Goal: Task Accomplishment & Management: Complete application form

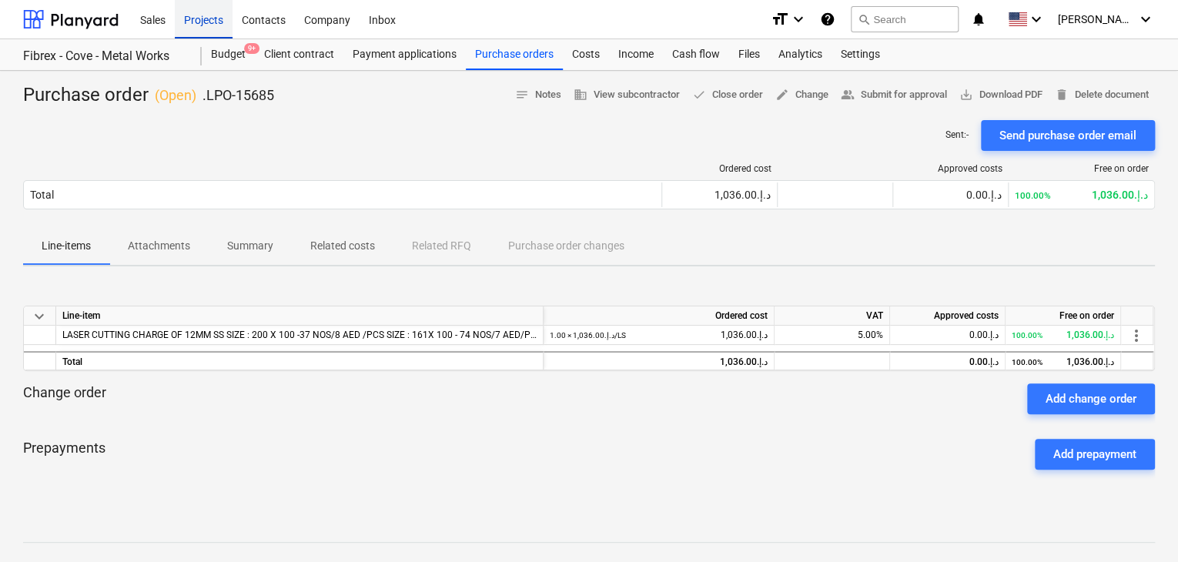
click at [206, 22] on div "Projects" at bounding box center [204, 18] width 58 height 39
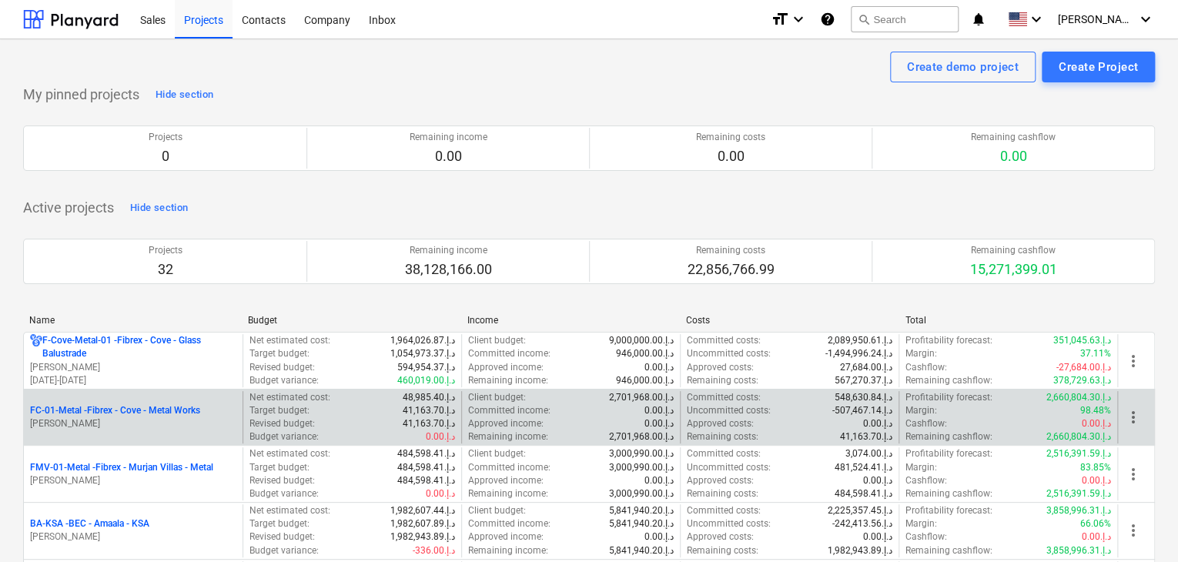
scroll to position [154, 0]
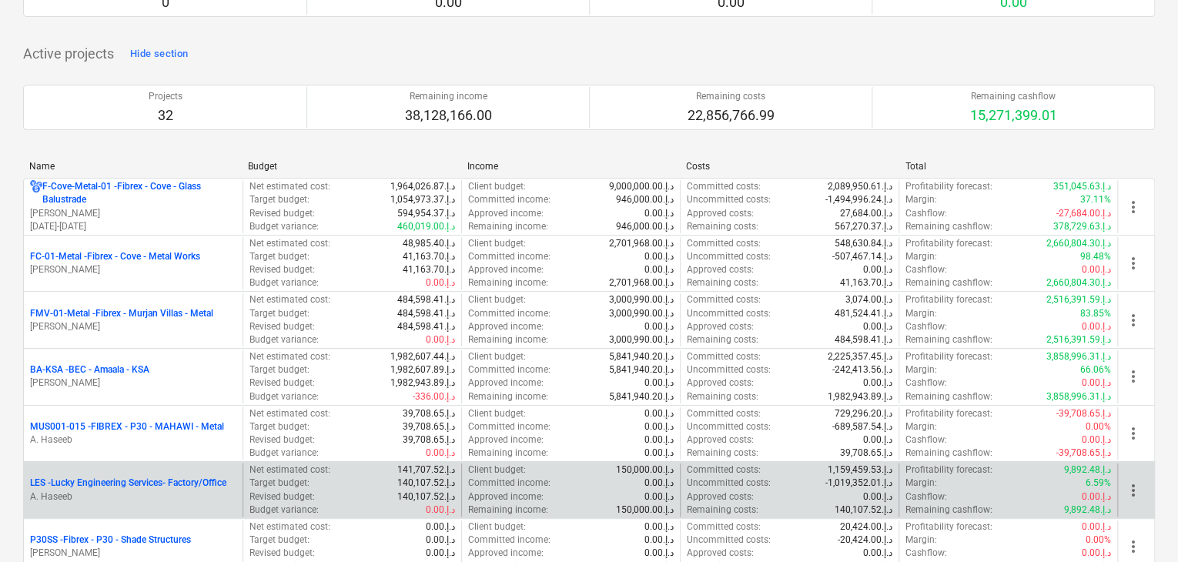
click at [133, 487] on p "LES - Lucky Engineering Services- Factory/Office" at bounding box center [128, 483] width 196 height 13
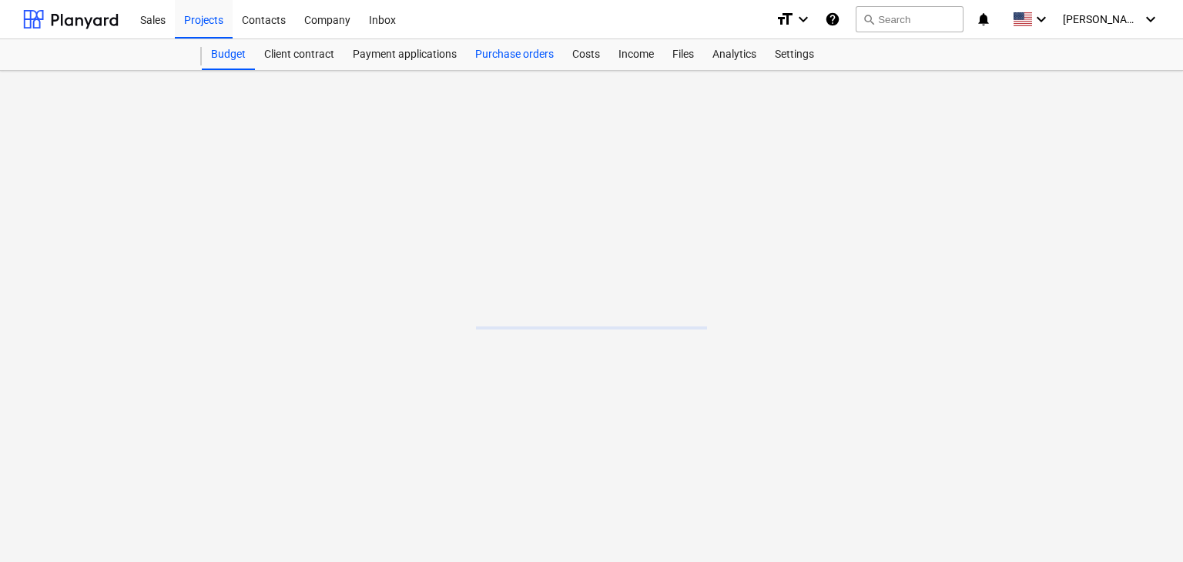
click at [521, 62] on div "Purchase orders" at bounding box center [514, 54] width 97 height 31
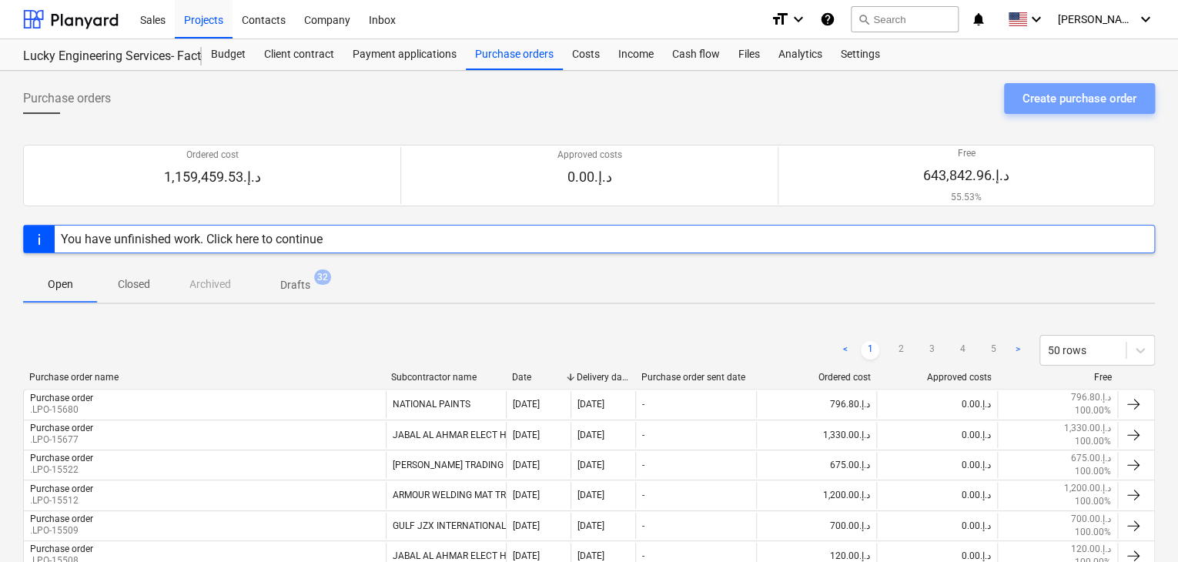
click at [1043, 98] on div "Create purchase order" at bounding box center [1080, 99] width 114 height 20
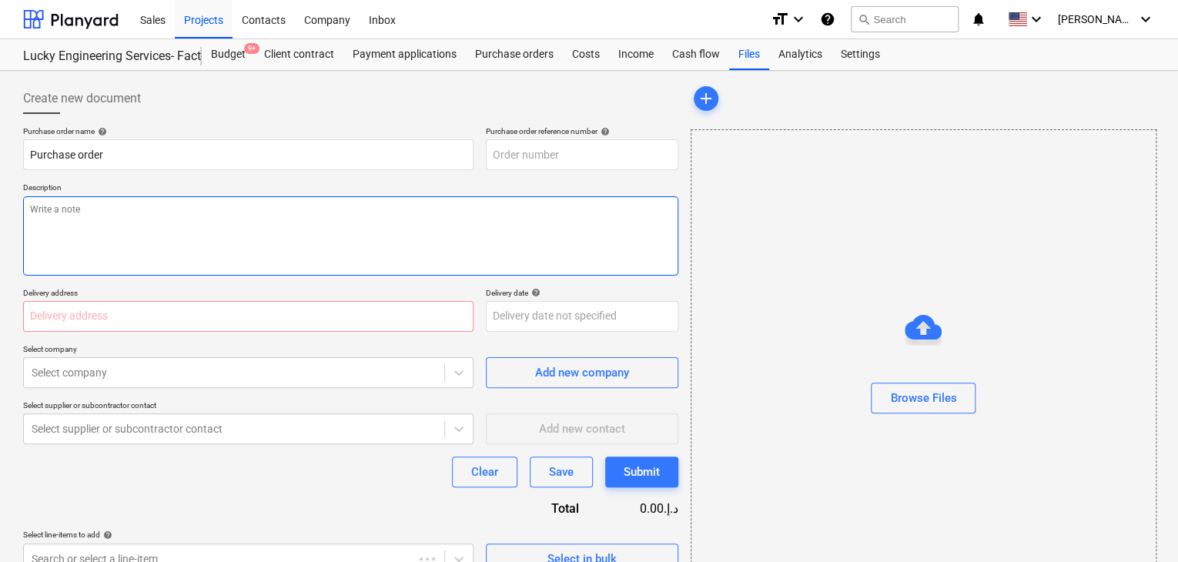
type textarea "x"
type input "LES-PO-539"
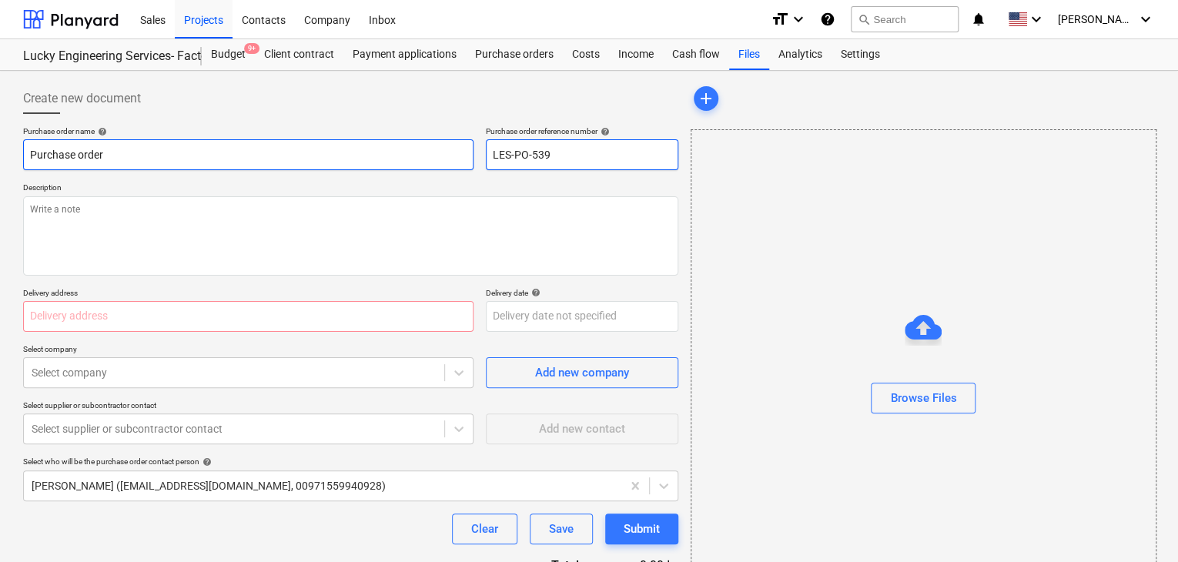
drag, startPoint x: 571, startPoint y: 153, endPoint x: 449, endPoint y: 147, distance: 122.6
click at [449, 147] on div "Purchase order name help Purchase order Purchase order reference number help LE…" at bounding box center [350, 148] width 655 height 44
type textarea "x"
type input "LES-PO-539"
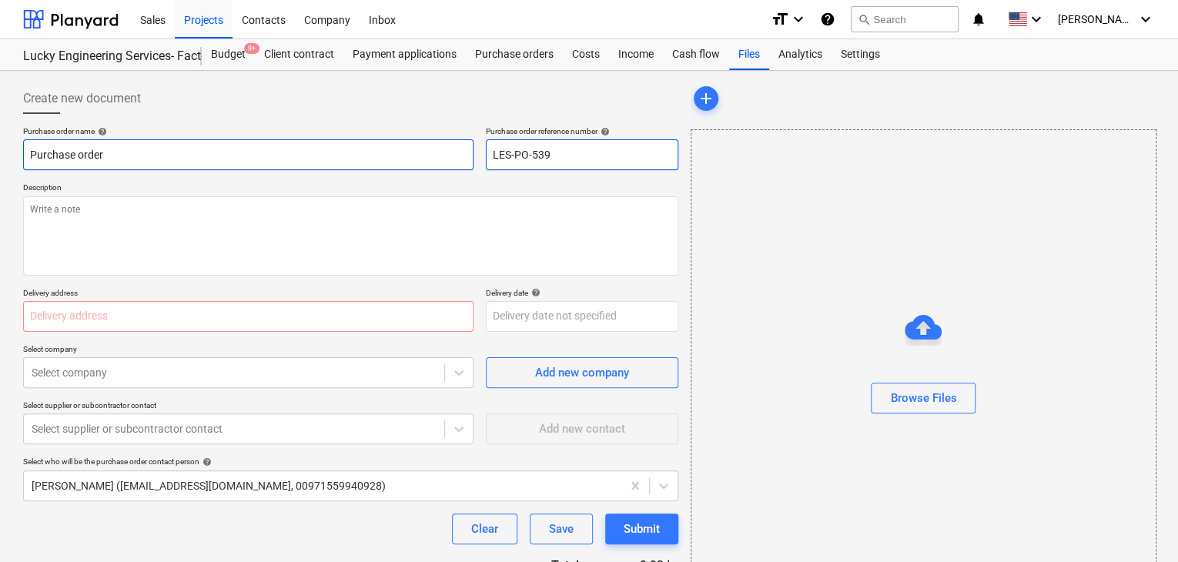
type textarea "x"
type input "LES-PO-539L"
type textarea "x"
type input "LES-PO-539LP"
type textarea "x"
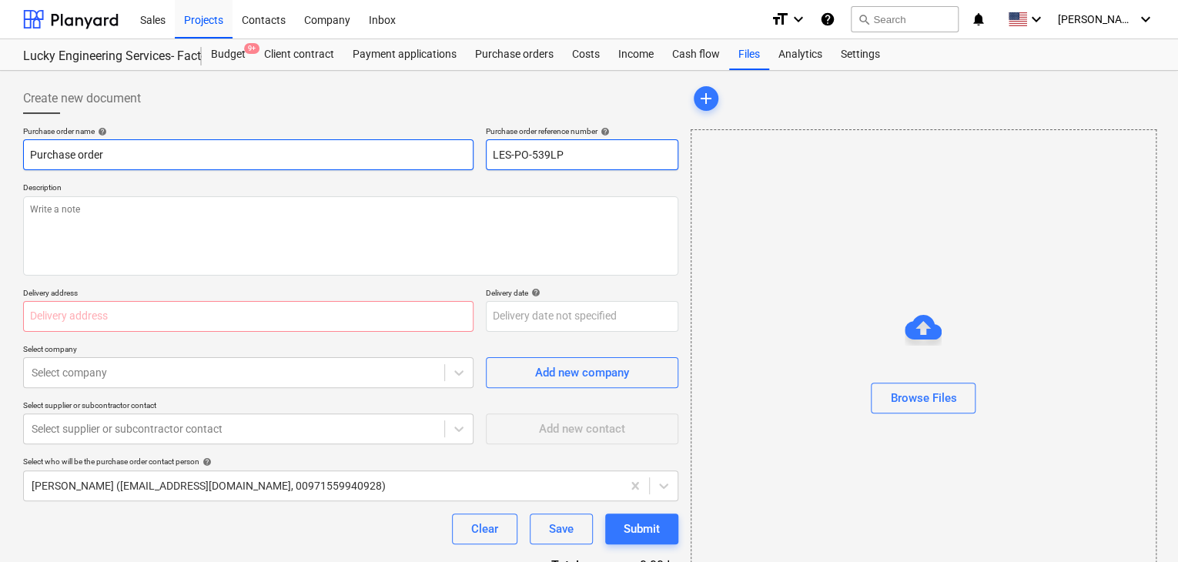
type input "LES-PO-539LPO"
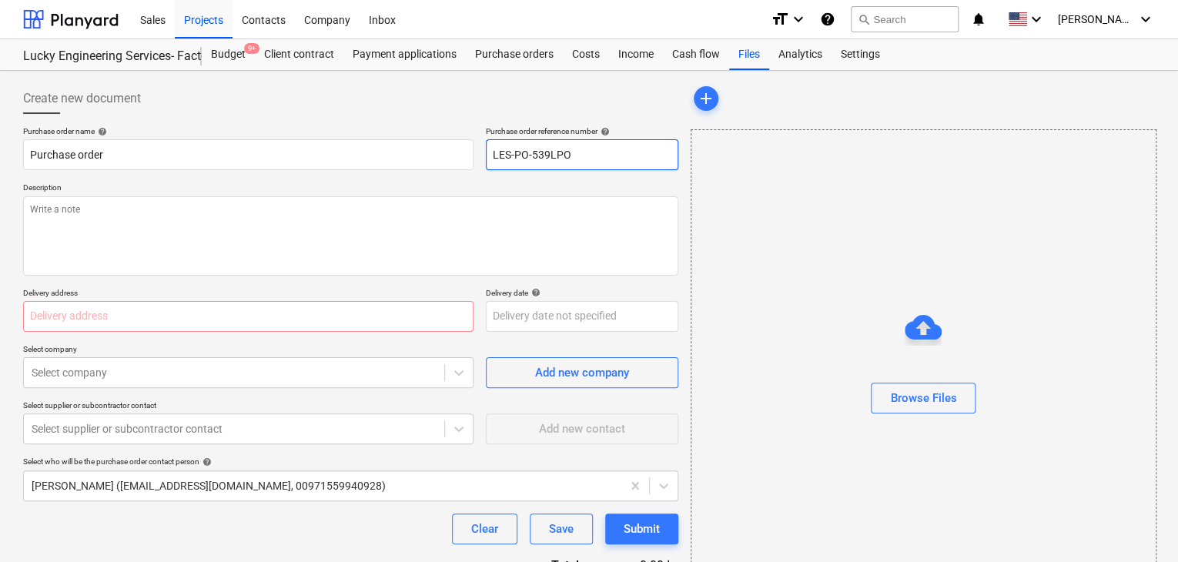
click at [551, 150] on input "LES-PO-539LPO" at bounding box center [582, 154] width 193 height 31
type textarea "x"
type input "LES-PO-LPO"
type textarea "x"
type input "LES-POLPO"
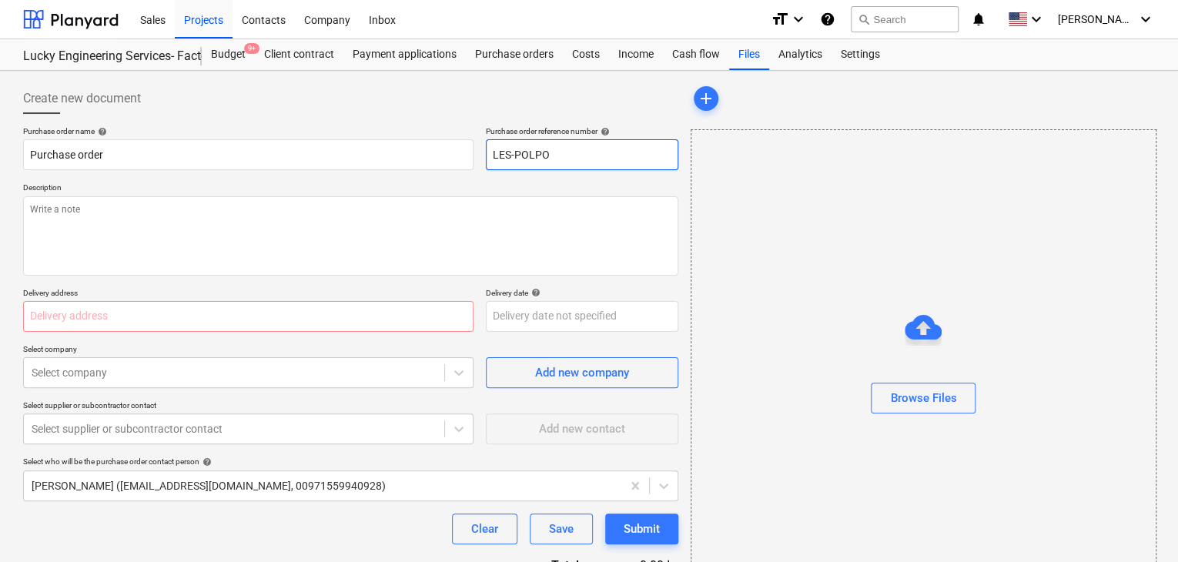
type textarea "x"
type input "LES-PLPO"
type textarea "x"
type input "LES-LPO"
type textarea "x"
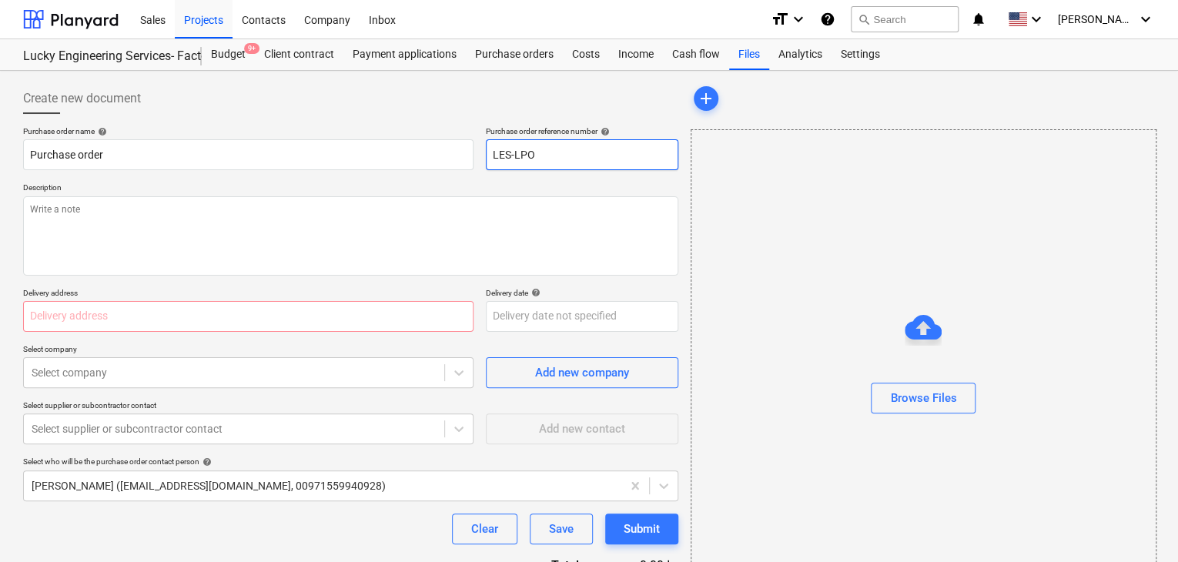
type input "LESLPO"
type textarea "x"
type input "LELPO"
type textarea "x"
type input "LLPO"
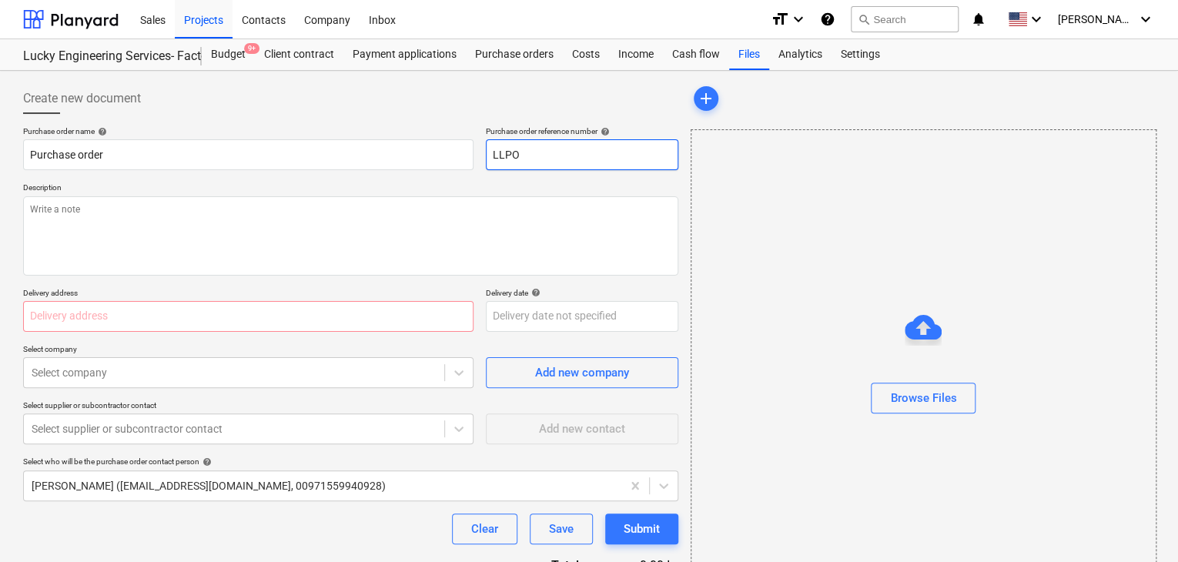
type textarea "x"
type input "LPO"
click at [551, 150] on input "LPO" at bounding box center [582, 154] width 193 height 31
type textarea "x"
type input "LPO-"
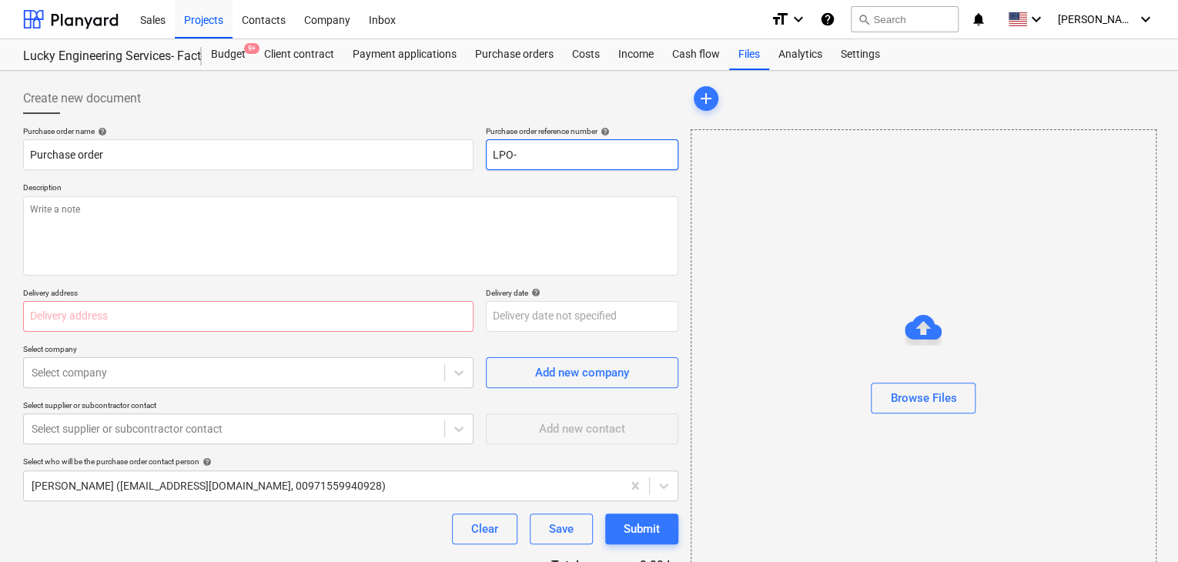
type textarea "x"
type input "LPO-1"
type textarea "x"
type input "LPO-15"
type textarea "x"
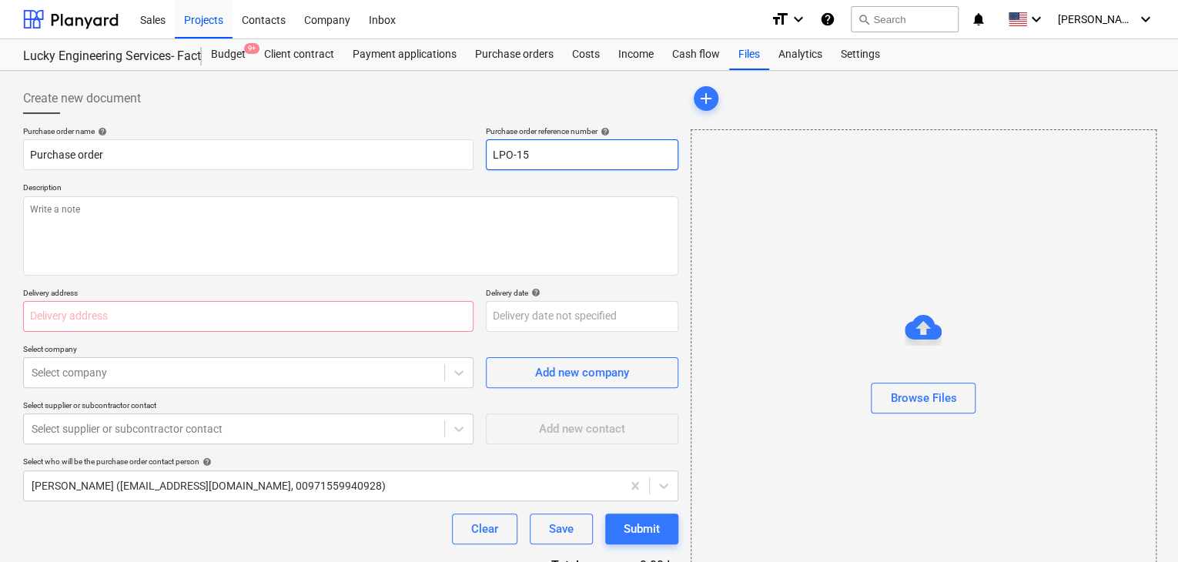
type input "LPO-156"
type textarea "x"
type input "LPO-1568"
type textarea "x"
type input "LPO-15684"
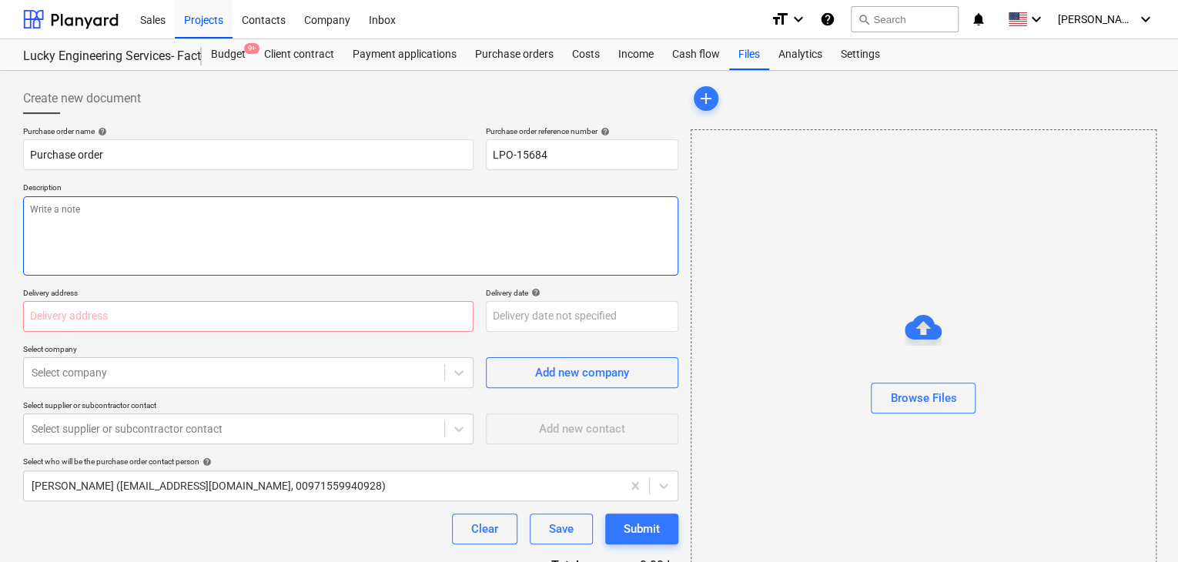
click at [240, 199] on textarea at bounding box center [350, 235] width 655 height 79
type textarea "x"
type textarea "0"
type textarea "x"
type textarea "06"
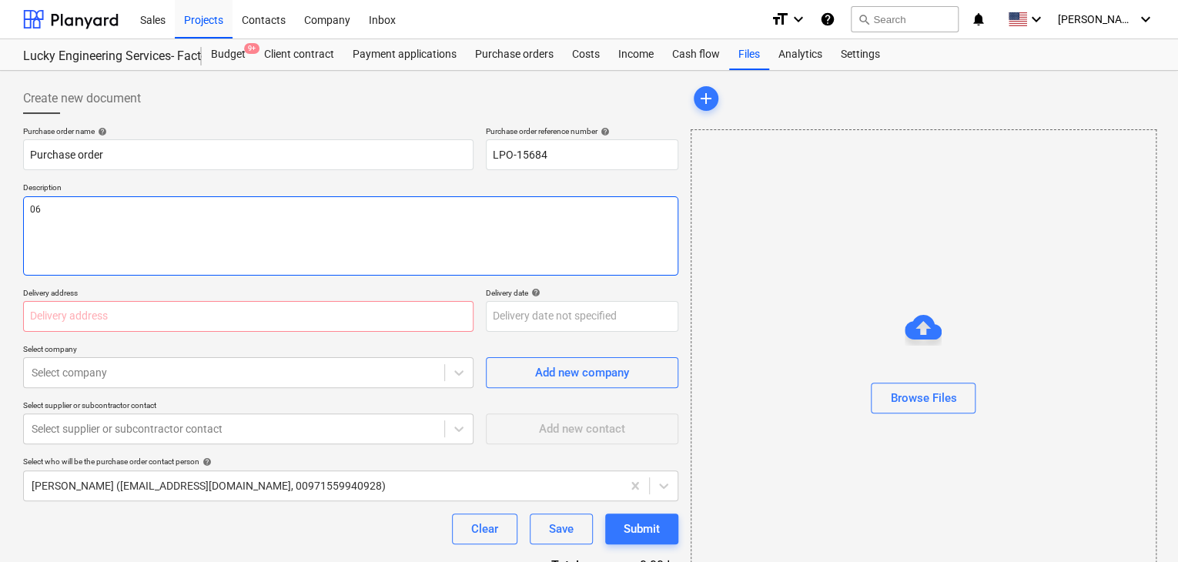
type textarea "x"
type textarea "06/"
type textarea "x"
type textarea "06/O"
type textarea "x"
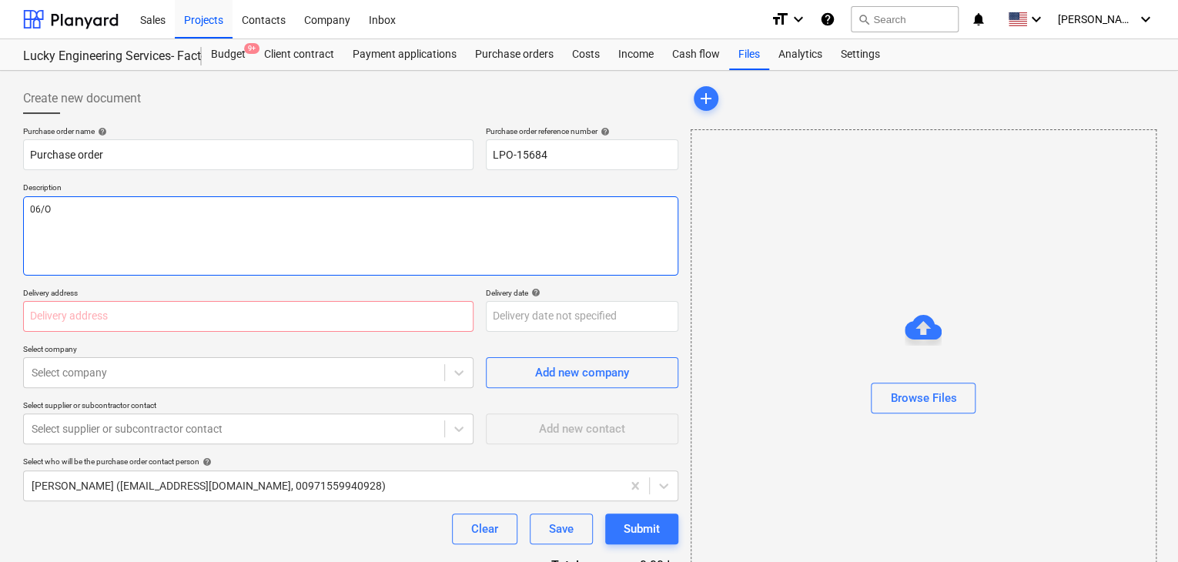
type textarea "06/OC"
type textarea "x"
type textarea "06/OCT"
type textarea "x"
type textarea "06/OCT/"
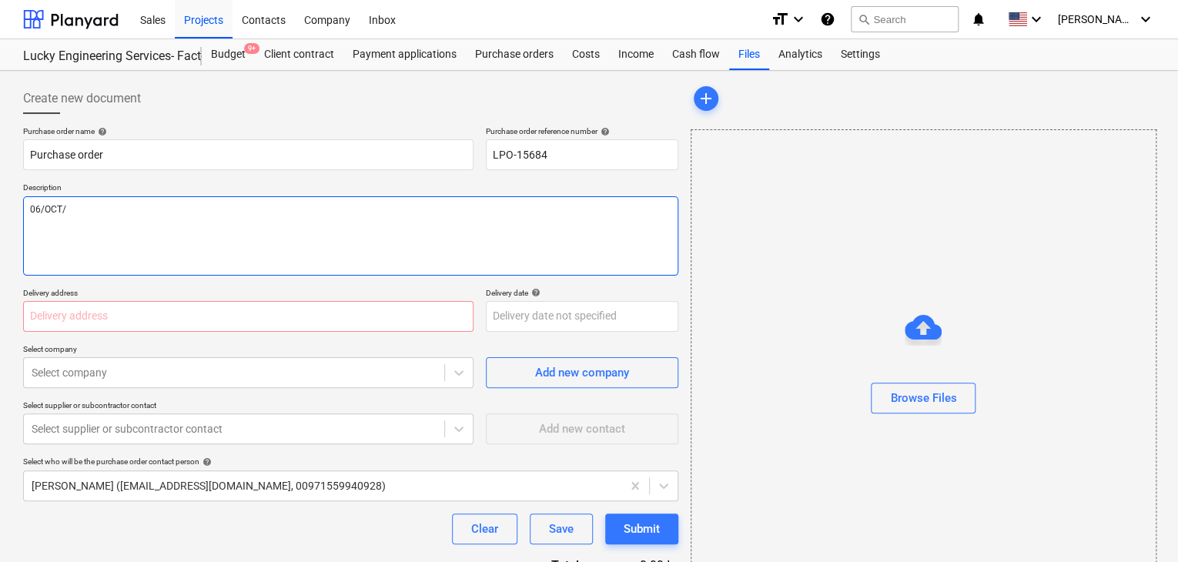
type textarea "x"
type textarea "06/[DATE]"
type textarea "x"
type textarea "[DATE]"
type textarea "x"
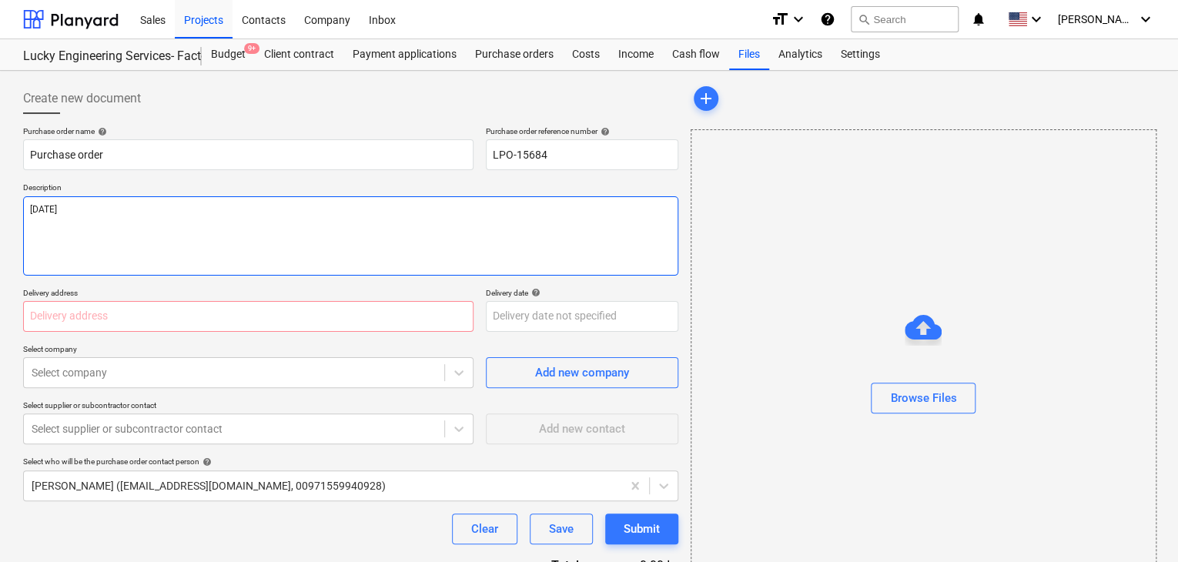
type textarea "[DATE]"
type textarea "x"
type textarea "[DATE]"
click at [126, 303] on input "text" at bounding box center [248, 316] width 450 height 31
type textarea "x"
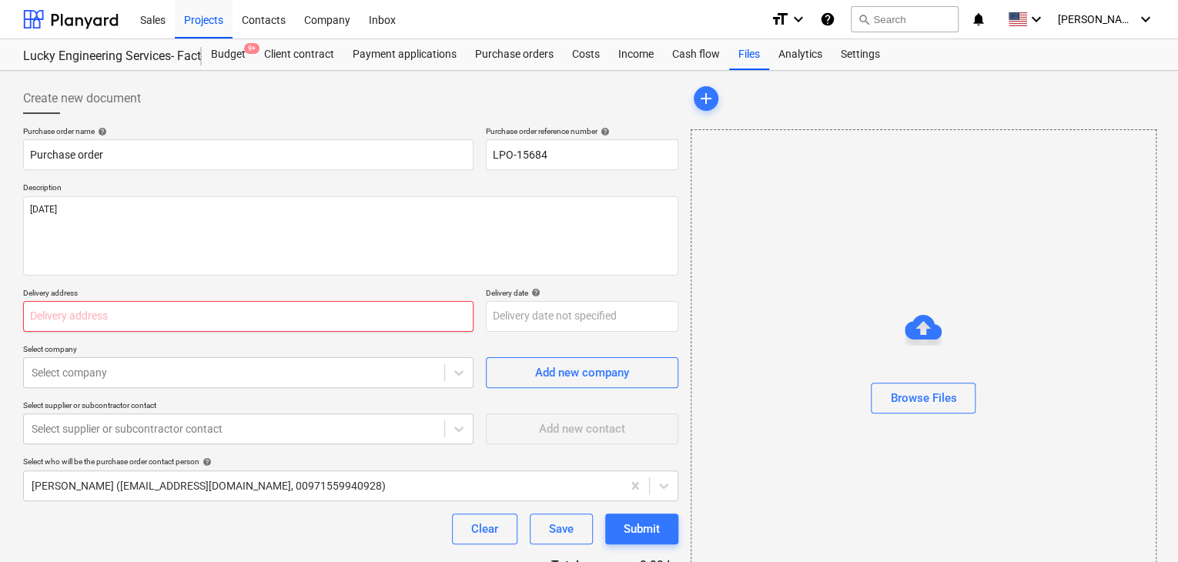
type input "L"
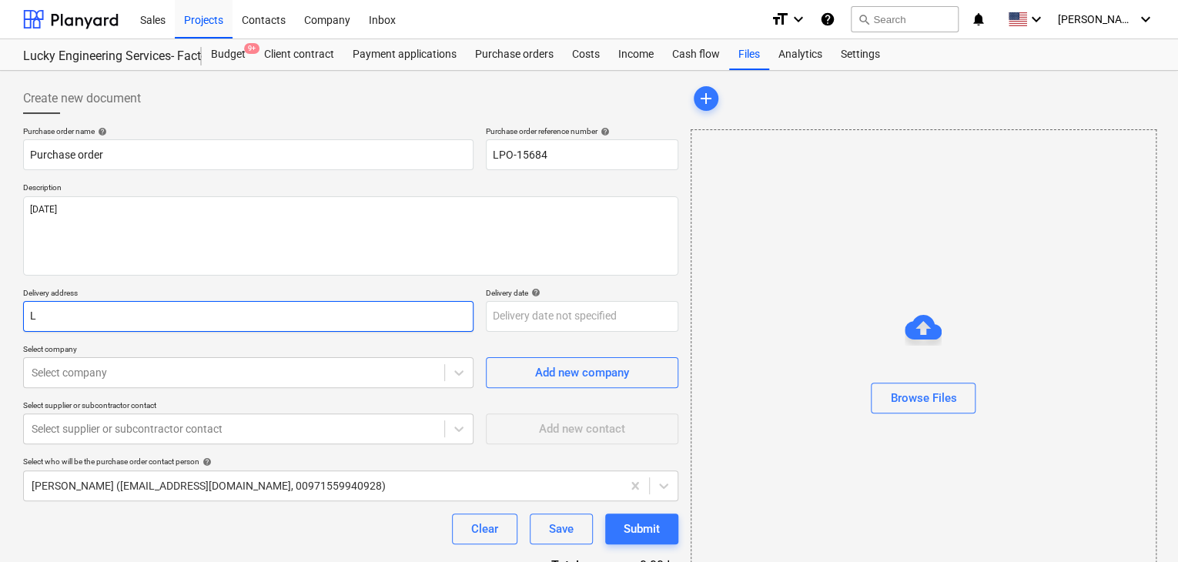
type textarea "x"
type input "LU"
type textarea "x"
type input "LUC"
type textarea "x"
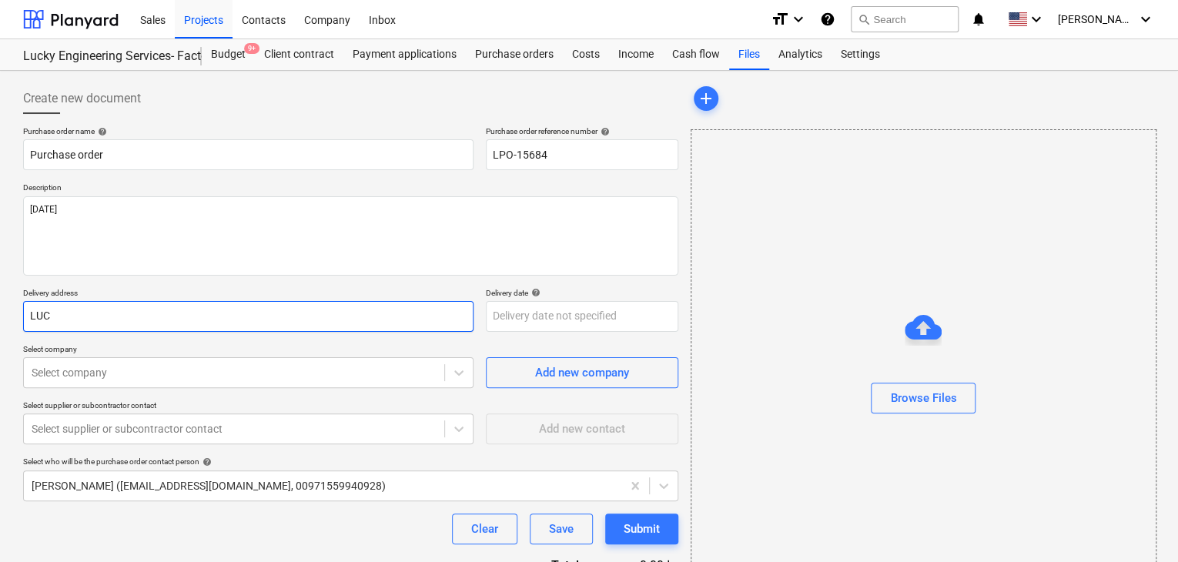
type input "LUCK"
type textarea "x"
type input "LUCKY"
type textarea "x"
type input "LUCKY"
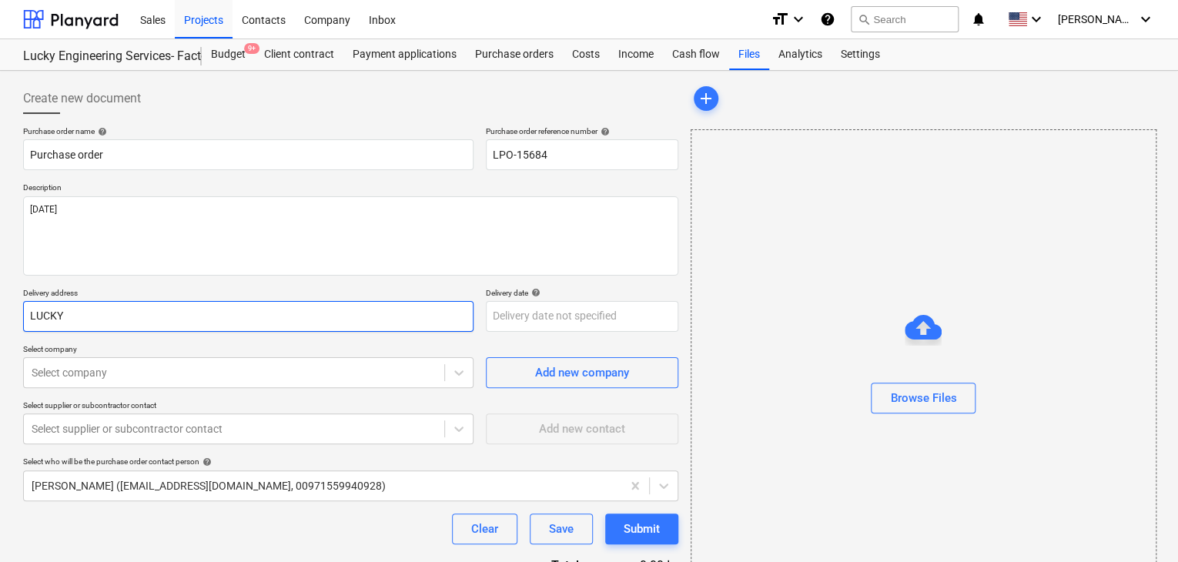
type textarea "x"
type input "LUCKY E"
type textarea "x"
type input "LUCKY EN"
type textarea "x"
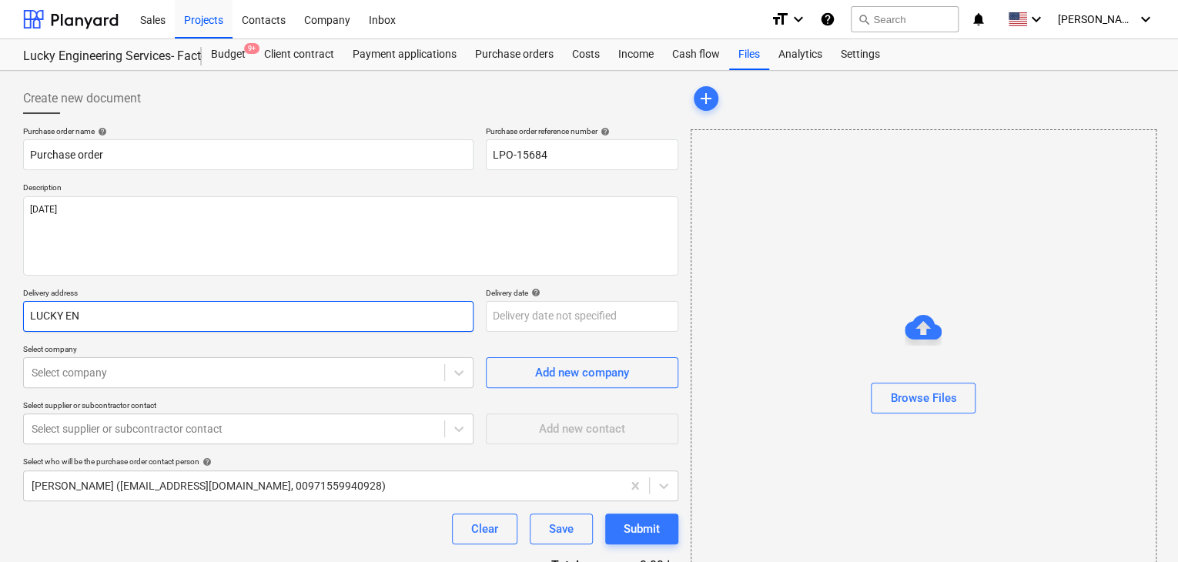
type input "LUCKY ENG"
type textarea "x"
type input "LUCKY ENGI"
type textarea "x"
type input "LUCKY ENGIN"
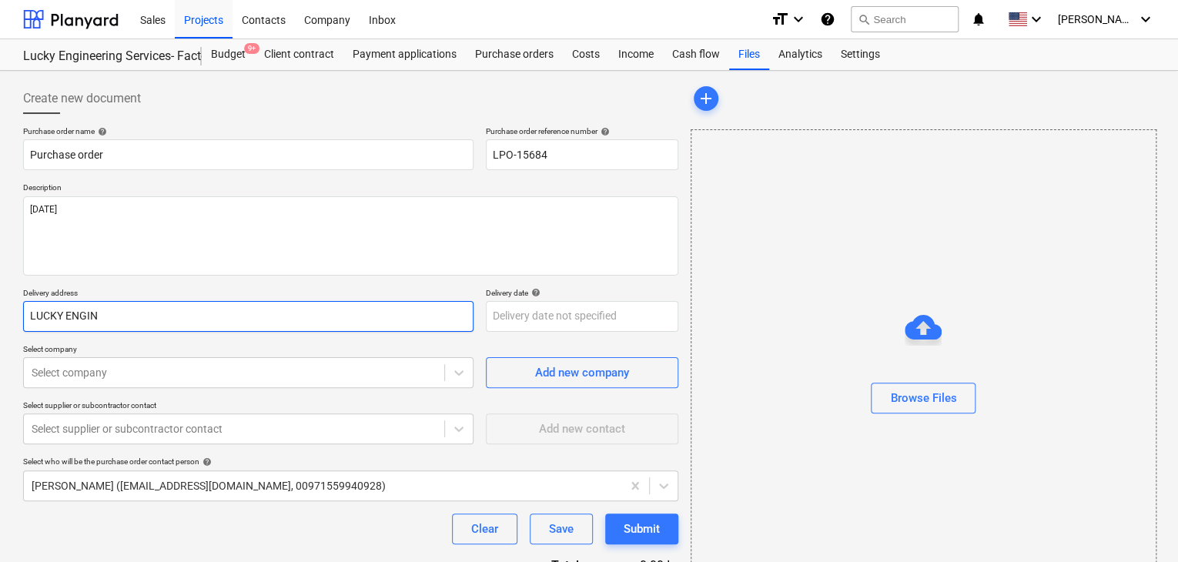
type textarea "x"
type input "LUCKY ENGINE"
type textarea "x"
type input "LUCKY ENGINEE"
type textarea "x"
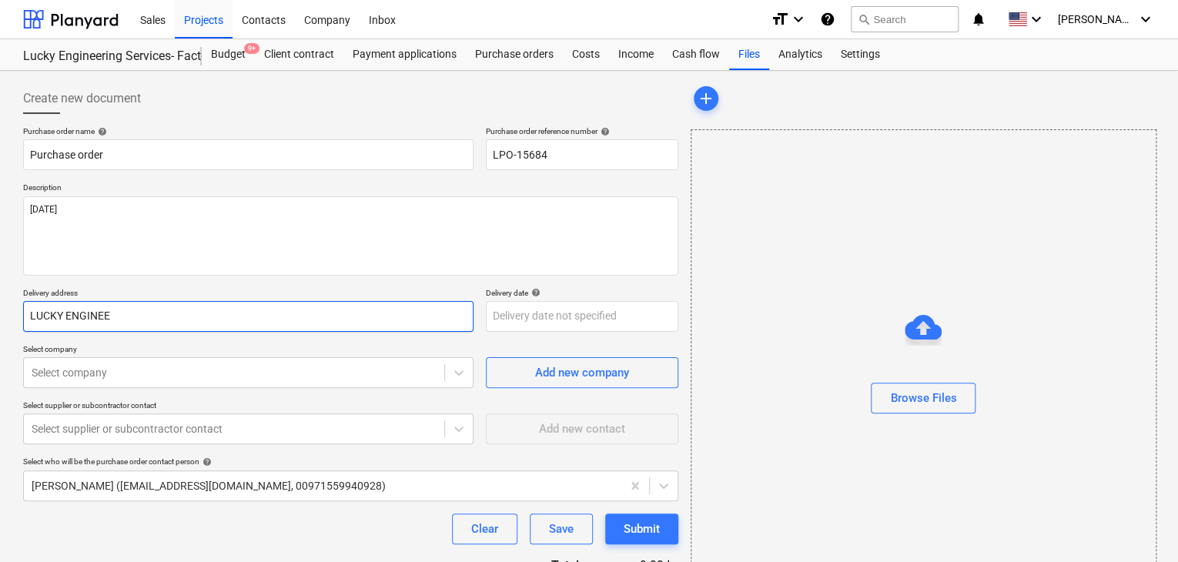
type input "LUCKY ENGINEER"
type textarea "x"
type input "LUCKY ENGINEERI"
type textarea "x"
type input "LUCKY ENGINEERIN"
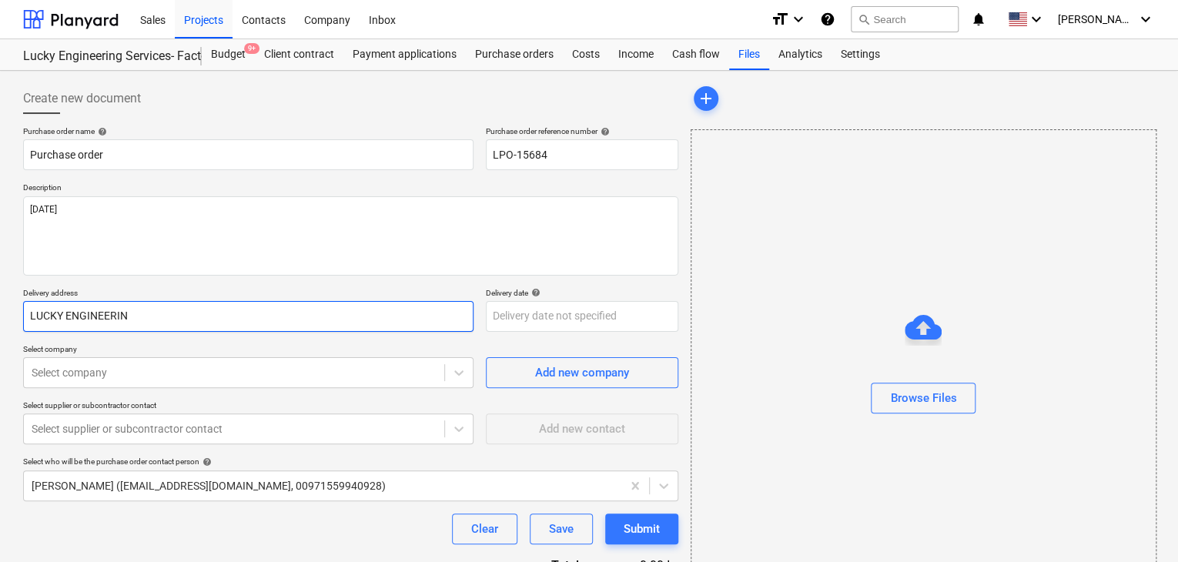
type textarea "x"
type input "LUCKY ENGINEERING"
type textarea "x"
type input "LUCKY ENGINEERING"
type textarea "x"
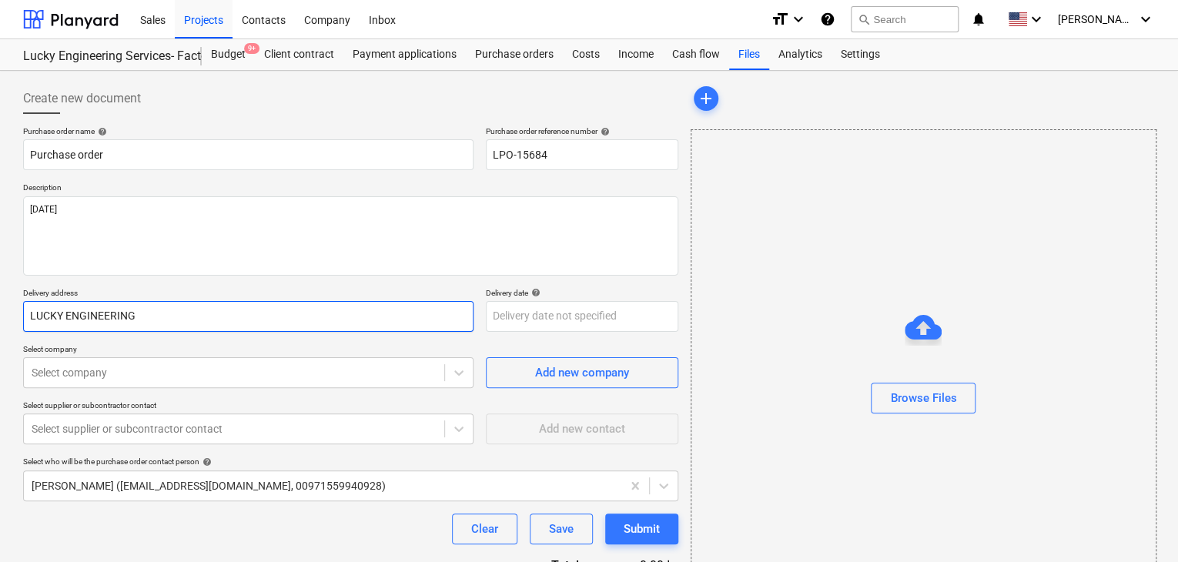
type input "LUCKY ENGINEERING S"
type textarea "x"
type input "LUCKY ENGINEERING SE"
type textarea "x"
type input "LUCKY ENGINEERING SER"
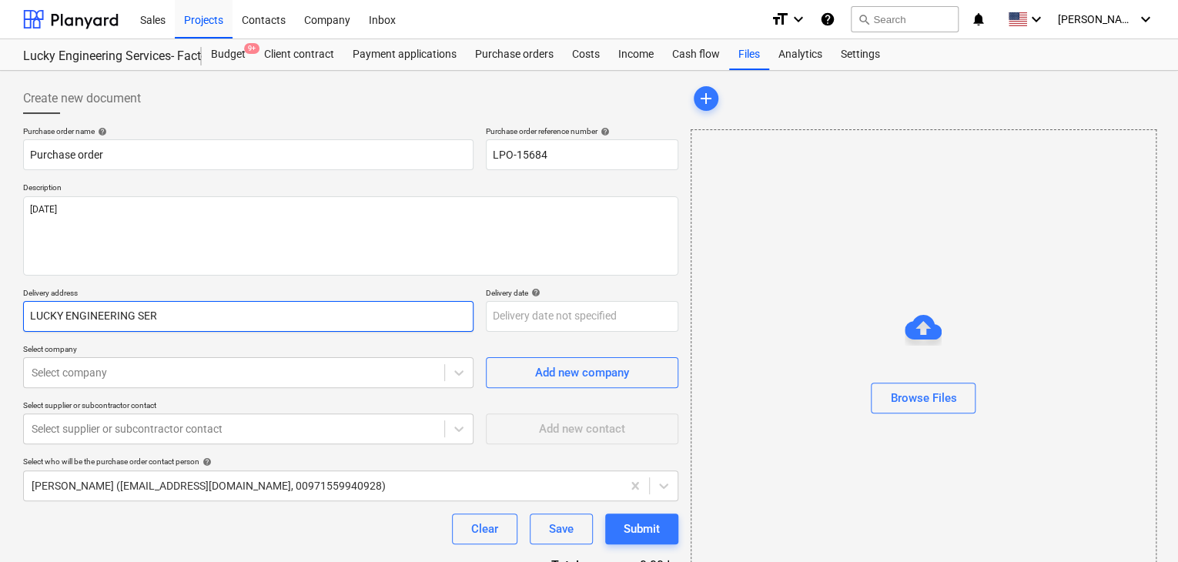
type textarea "x"
type input "LUCKY ENGINEERING SERV"
type textarea "x"
type input "LUCKY ENGINEERING SERVI"
type textarea "x"
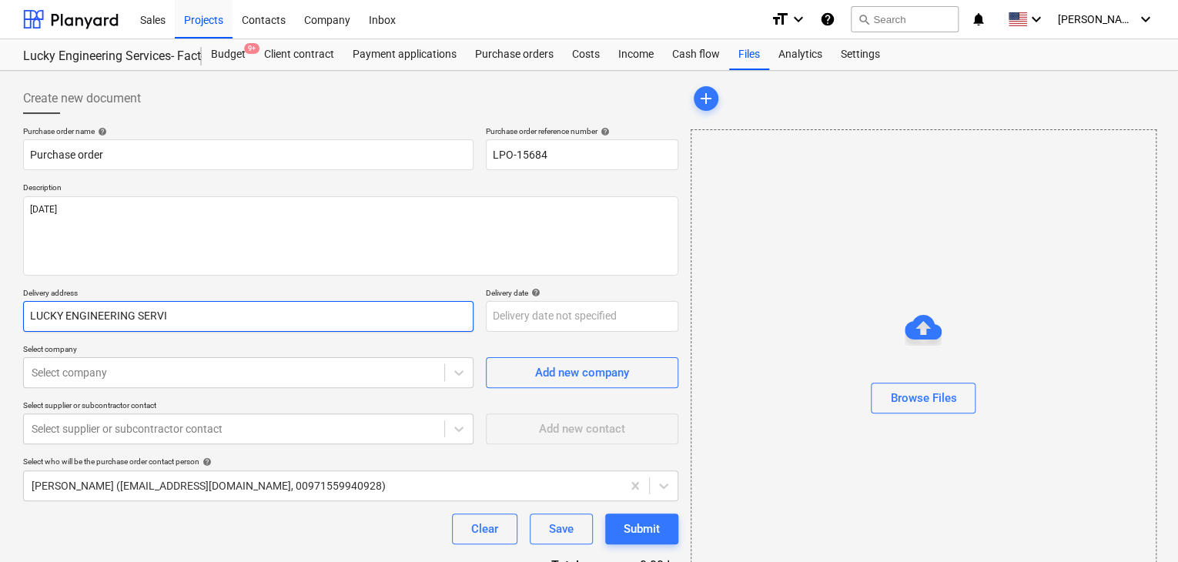
type input "LUCKY ENGINEERING SERVIC"
type textarea "x"
type input "LUCKY ENGINEERING SERVICE"
type textarea "x"
type input "LUCKY ENGINEERING SERVICES"
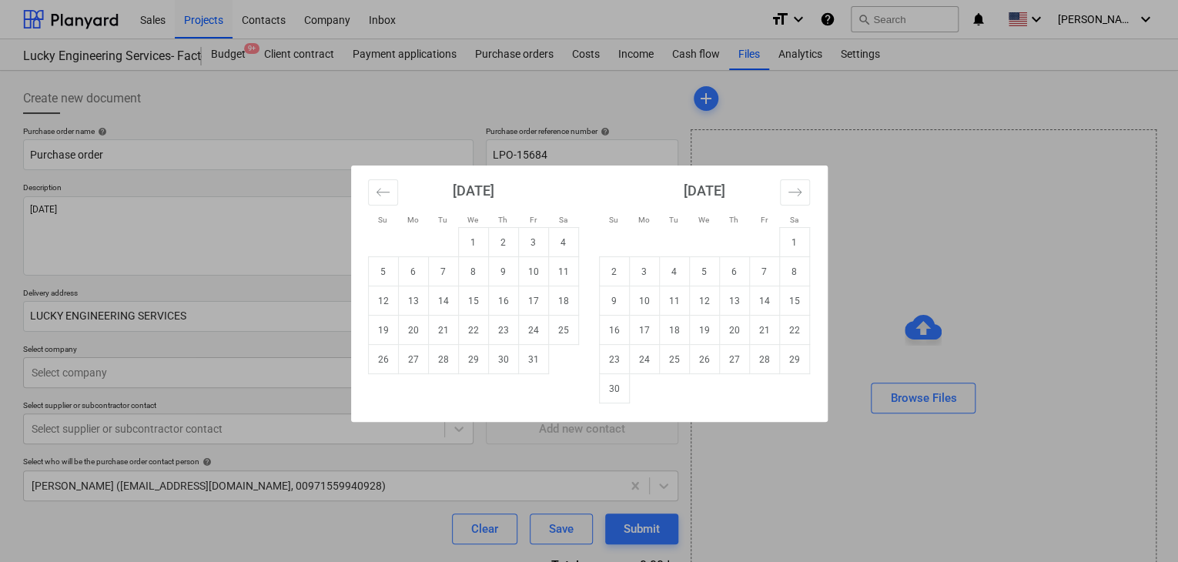
click at [519, 315] on body "Sales Projects Contacts Company Inbox format_size keyboard_arrow_down help sear…" at bounding box center [589, 281] width 1178 height 562
drag, startPoint x: 474, startPoint y: 367, endPoint x: 231, endPoint y: 386, distance: 244.1
click at [474, 367] on td "29" at bounding box center [473, 359] width 30 height 29
type textarea "x"
type input "[DATE]"
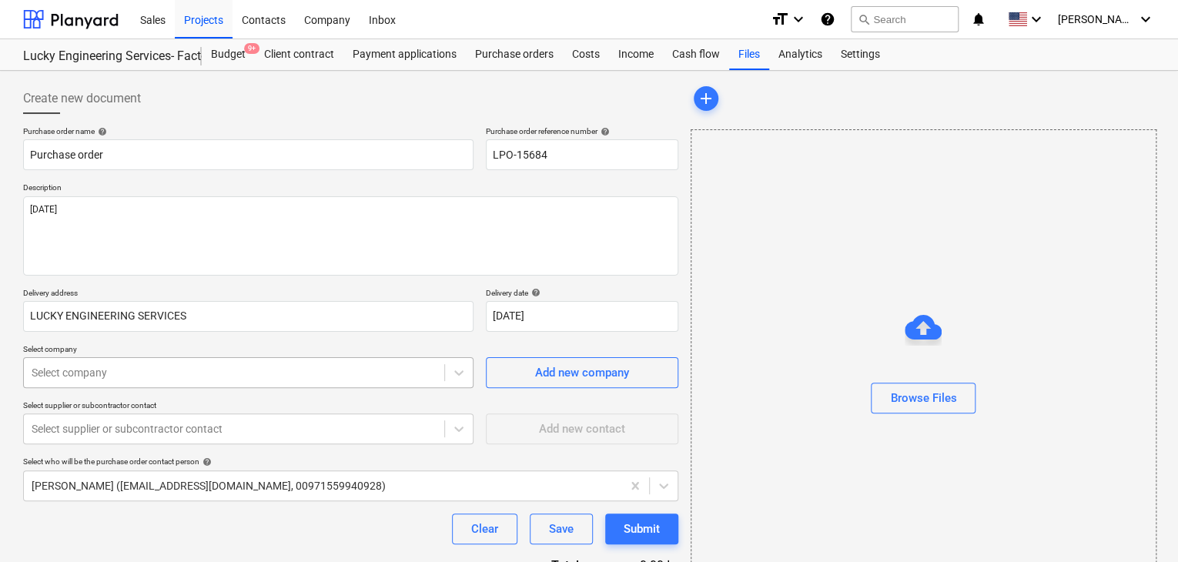
click at [179, 370] on body "Sales Projects Contacts Company Inbox format_size keyboard_arrow_down help sear…" at bounding box center [589, 281] width 1178 height 562
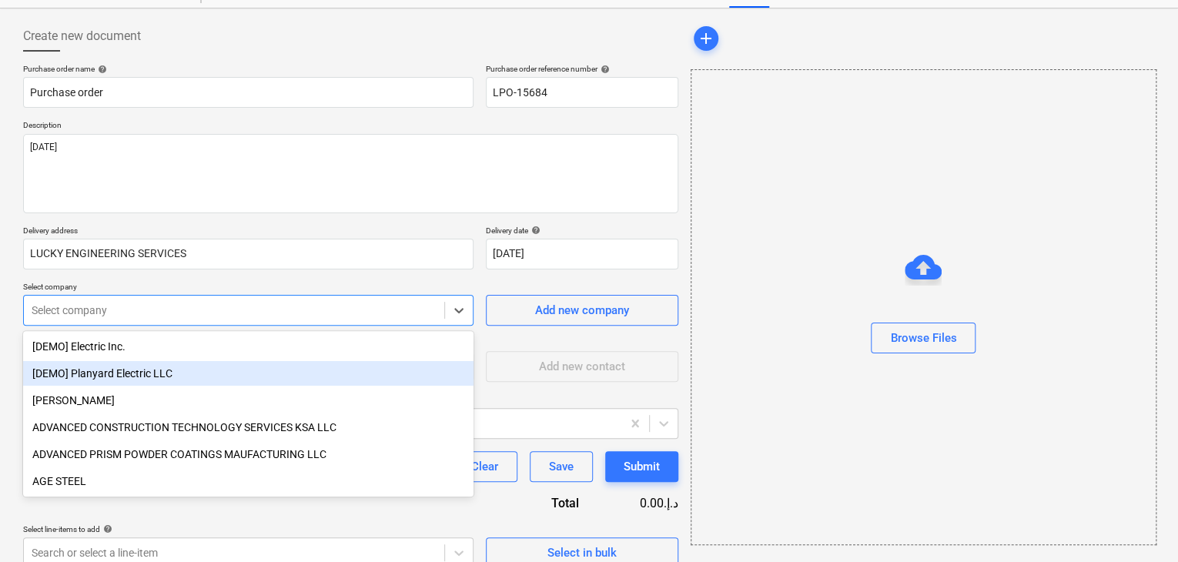
scroll to position [72, 0]
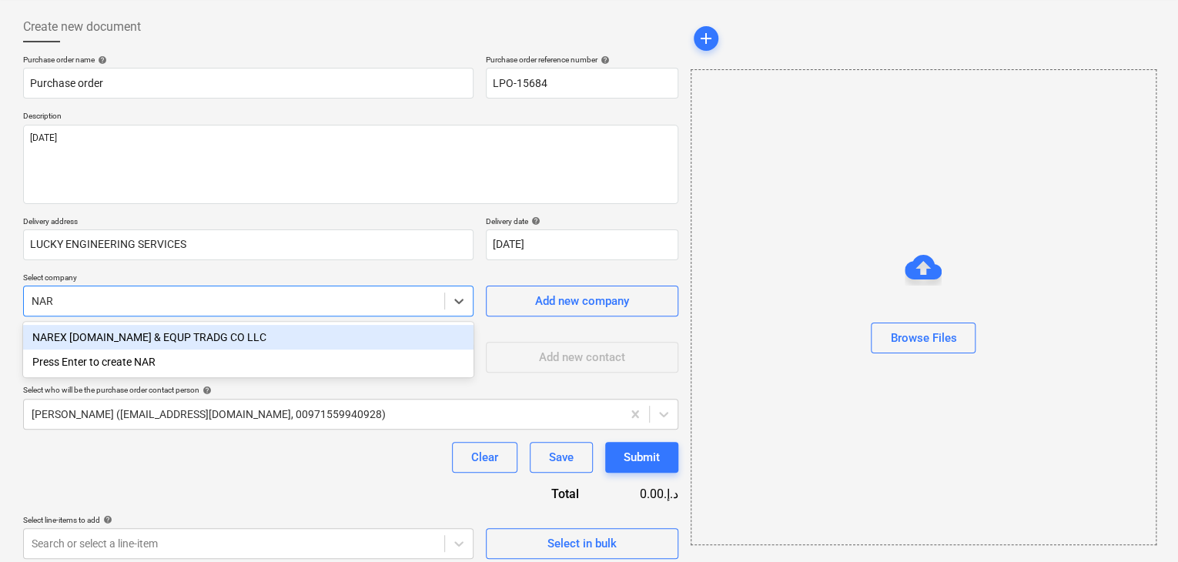
type input "NARE"
click at [171, 336] on div "NAREX [DOMAIN_NAME] & EQUP TRADG CO LLC" at bounding box center [248, 337] width 450 height 25
type textarea "x"
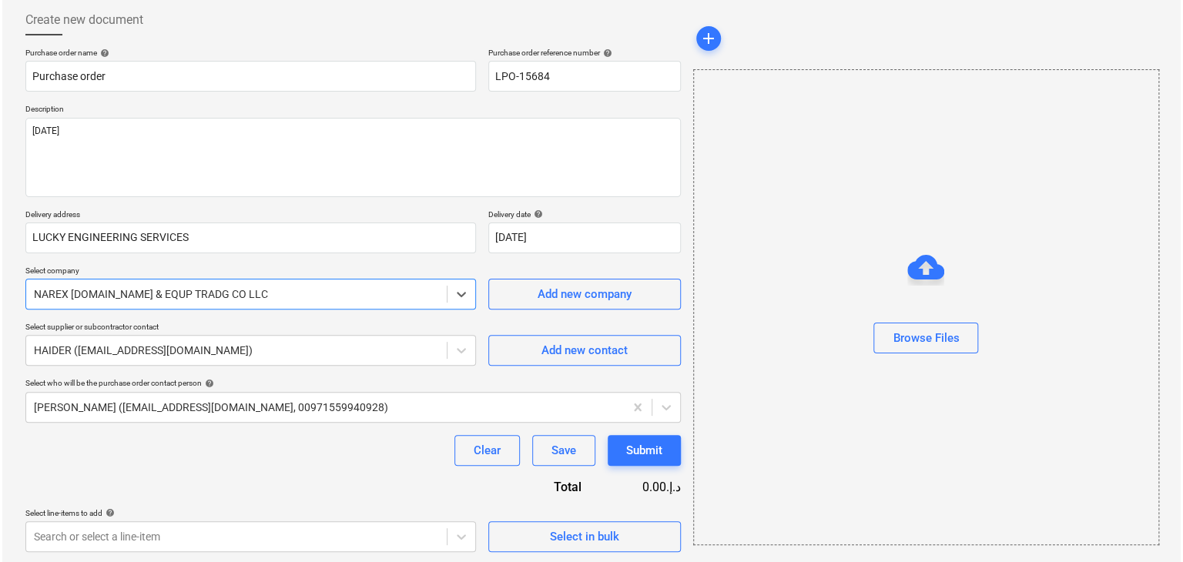
scroll to position [80, 0]
click at [529, 528] on span "Select in bulk" at bounding box center [582, 535] width 154 height 20
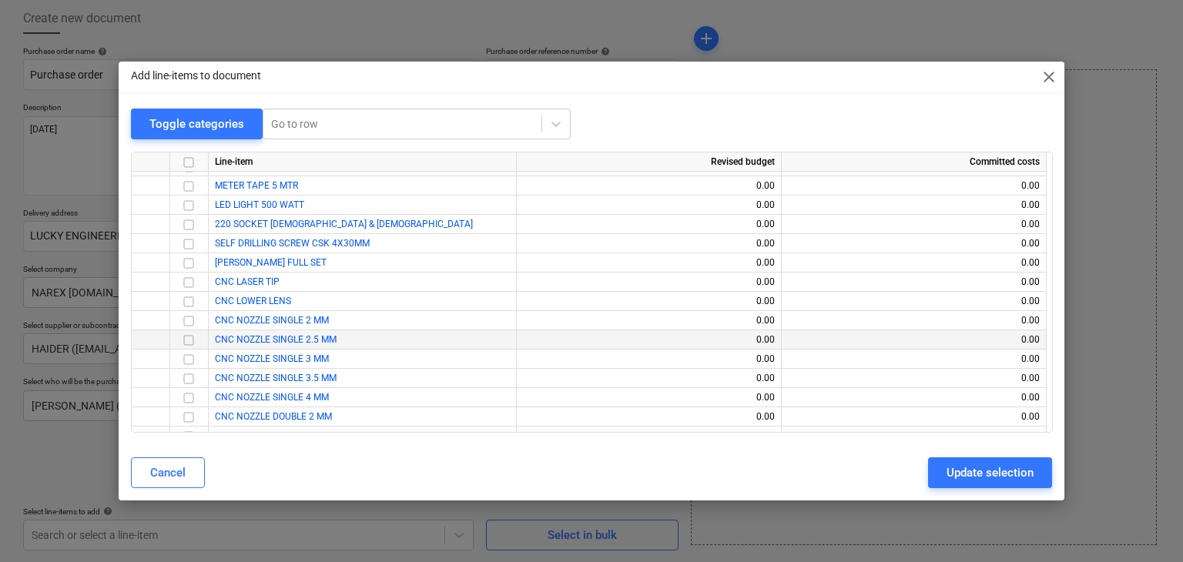
scroll to position [32331, 0]
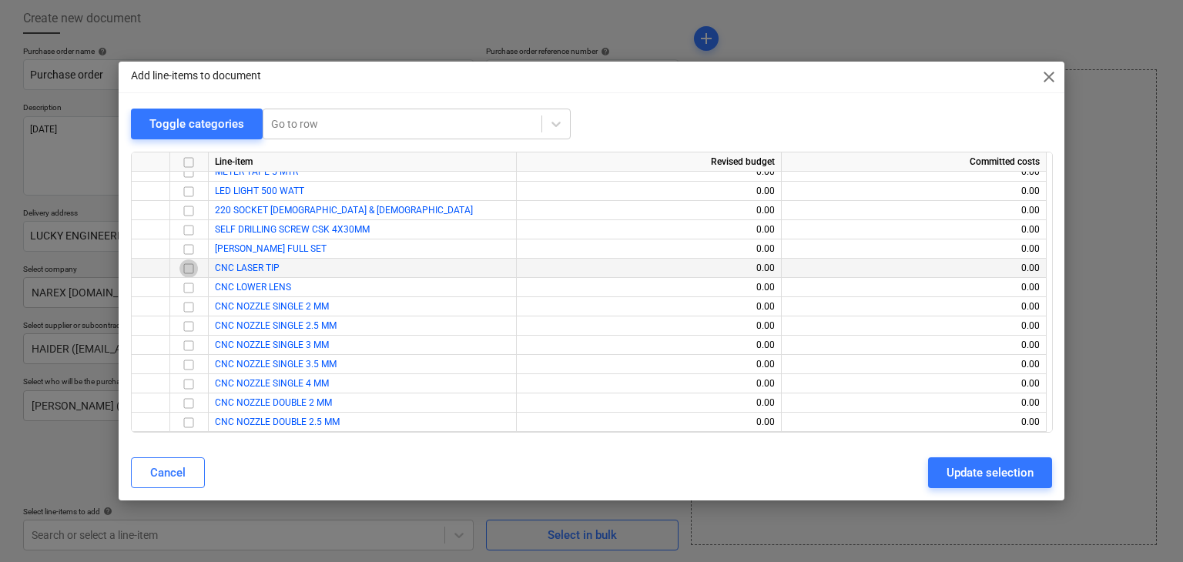
click at [186, 270] on input "checkbox" at bounding box center [188, 268] width 18 height 18
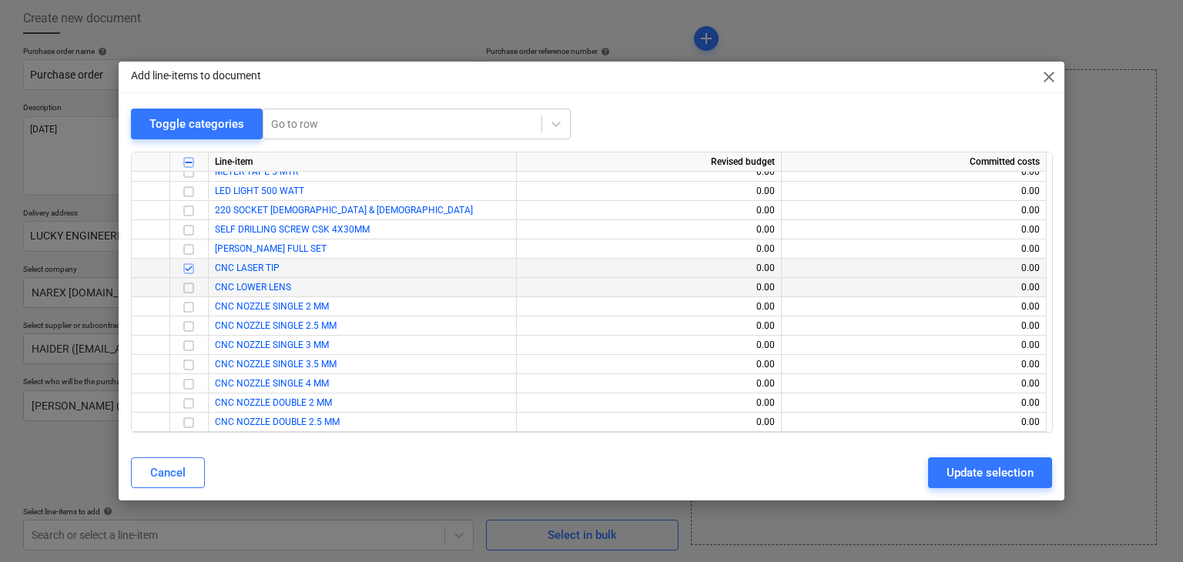
click at [188, 292] on input "checkbox" at bounding box center [188, 288] width 18 height 18
click at [188, 307] on input "checkbox" at bounding box center [188, 307] width 18 height 18
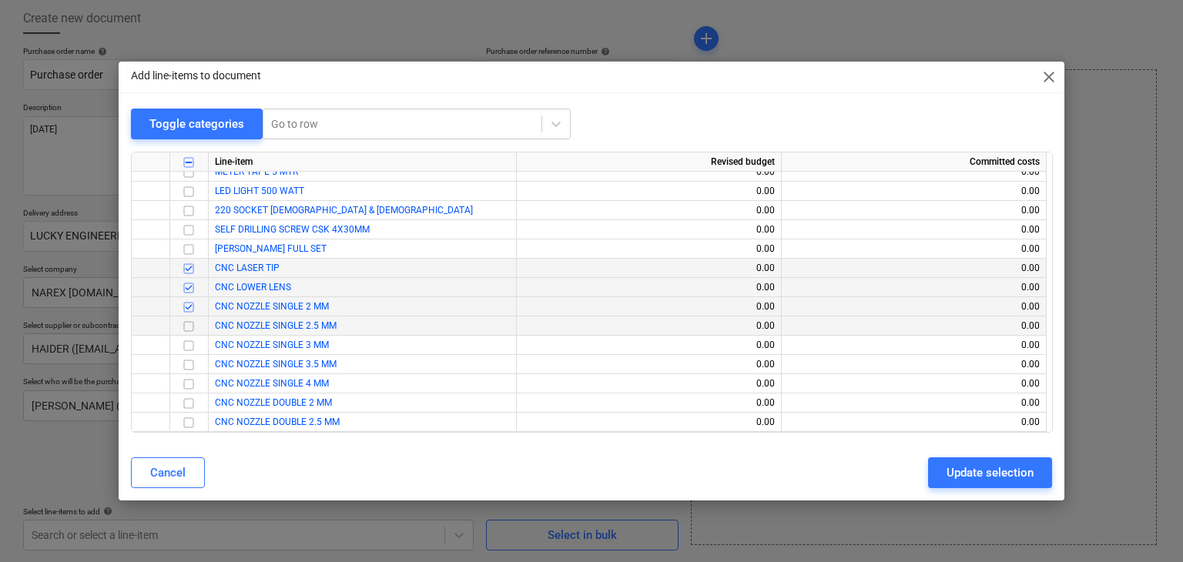
click at [188, 327] on input "checkbox" at bounding box center [188, 326] width 18 height 18
drag, startPoint x: 191, startPoint y: 343, endPoint x: 191, endPoint y: 355, distance: 12.3
click at [190, 343] on input "checkbox" at bounding box center [188, 345] width 18 height 18
click at [191, 366] on input "checkbox" at bounding box center [188, 365] width 18 height 18
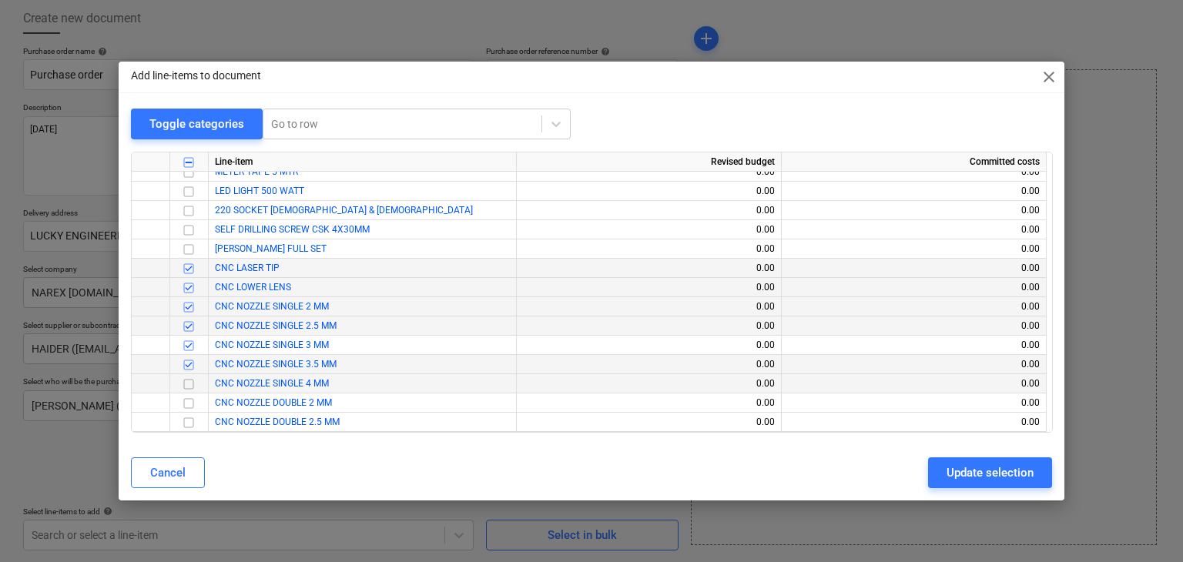
click at [189, 385] on input "checkbox" at bounding box center [188, 384] width 18 height 18
click at [190, 401] on input "checkbox" at bounding box center [188, 403] width 18 height 18
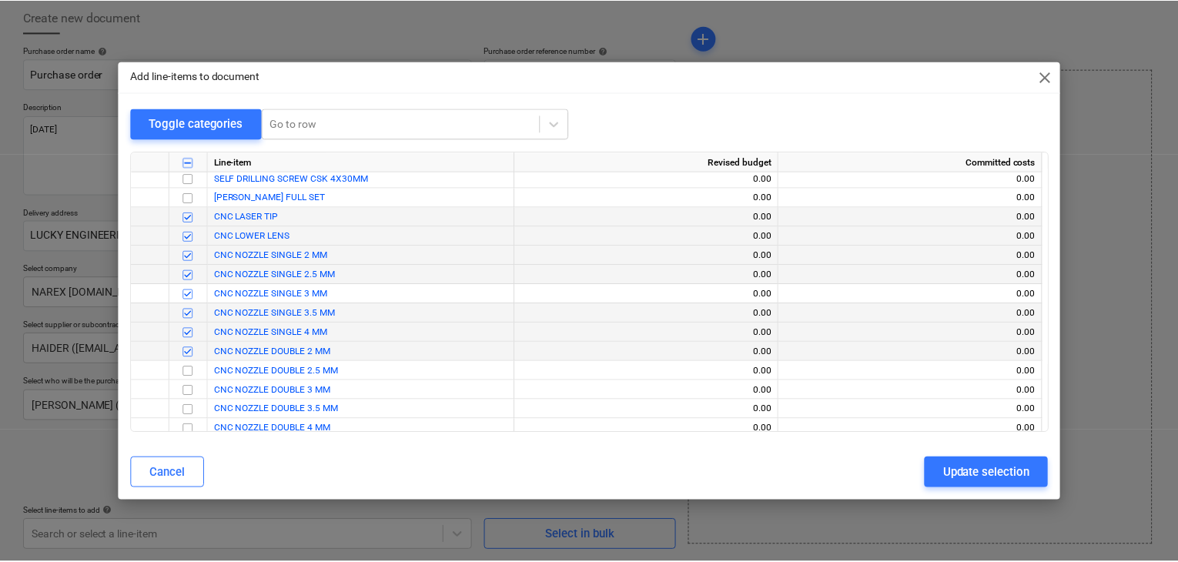
scroll to position [32408, 0]
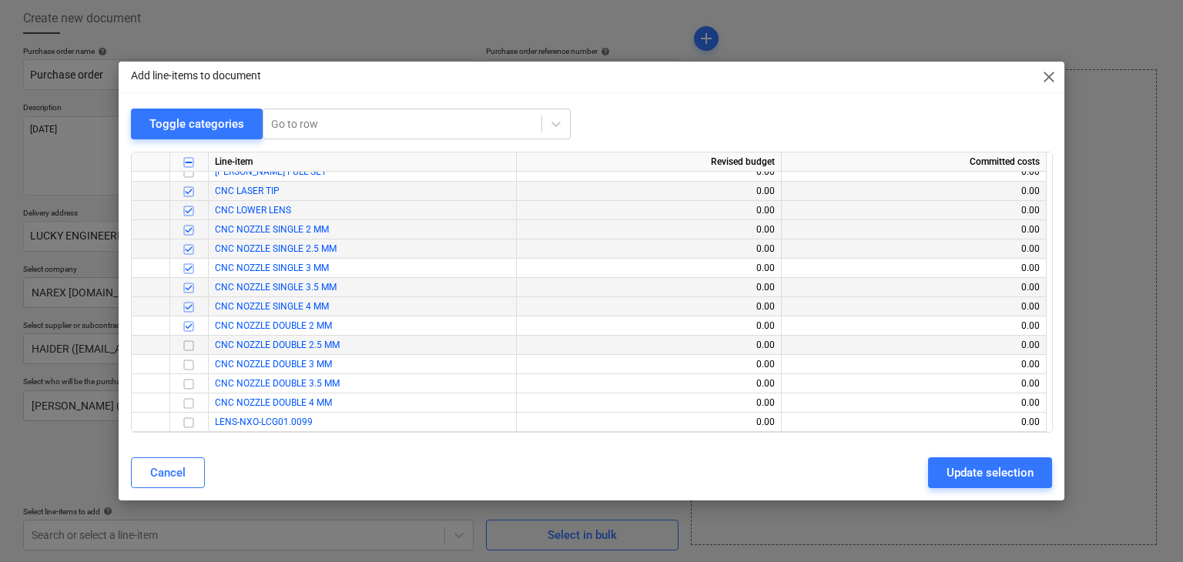
click at [196, 353] on input "checkbox" at bounding box center [188, 345] width 18 height 18
click at [193, 368] on input "checkbox" at bounding box center [188, 365] width 18 height 18
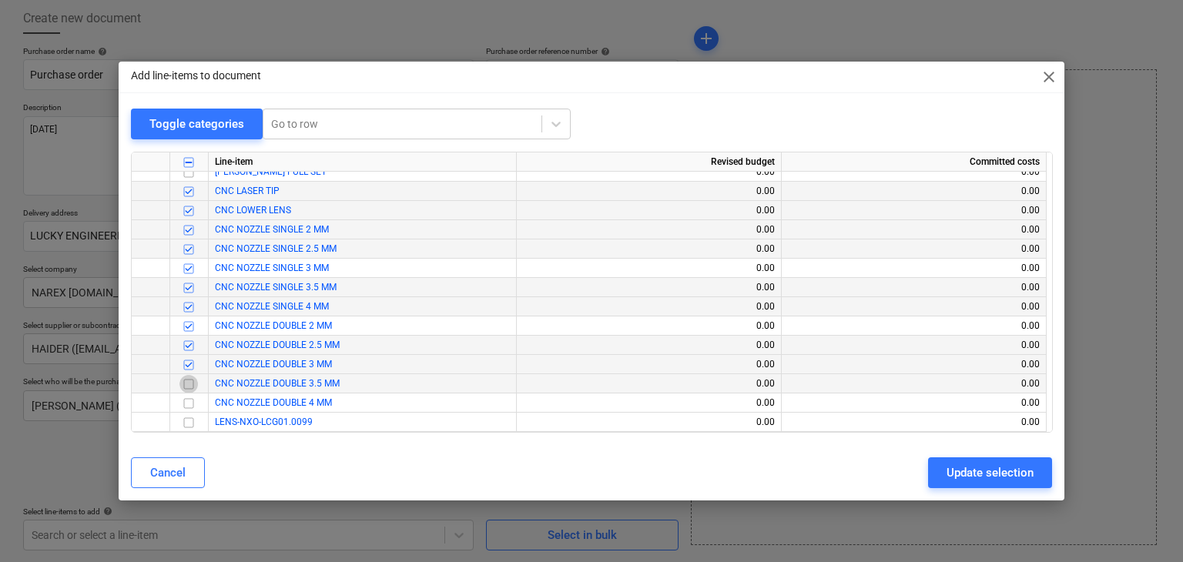
click at [195, 387] on input "checkbox" at bounding box center [188, 384] width 18 height 18
click at [194, 407] on input "checkbox" at bounding box center [188, 403] width 18 height 18
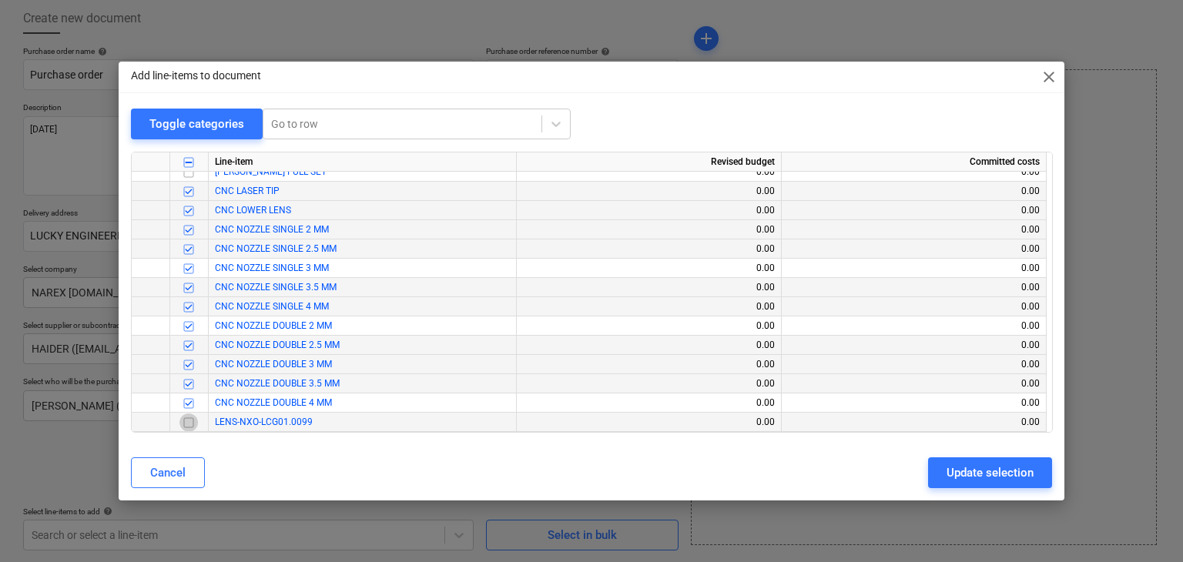
click at [187, 424] on input "checkbox" at bounding box center [188, 422] width 18 height 18
click at [949, 475] on div "Update selection" at bounding box center [989, 473] width 87 height 20
type textarea "x"
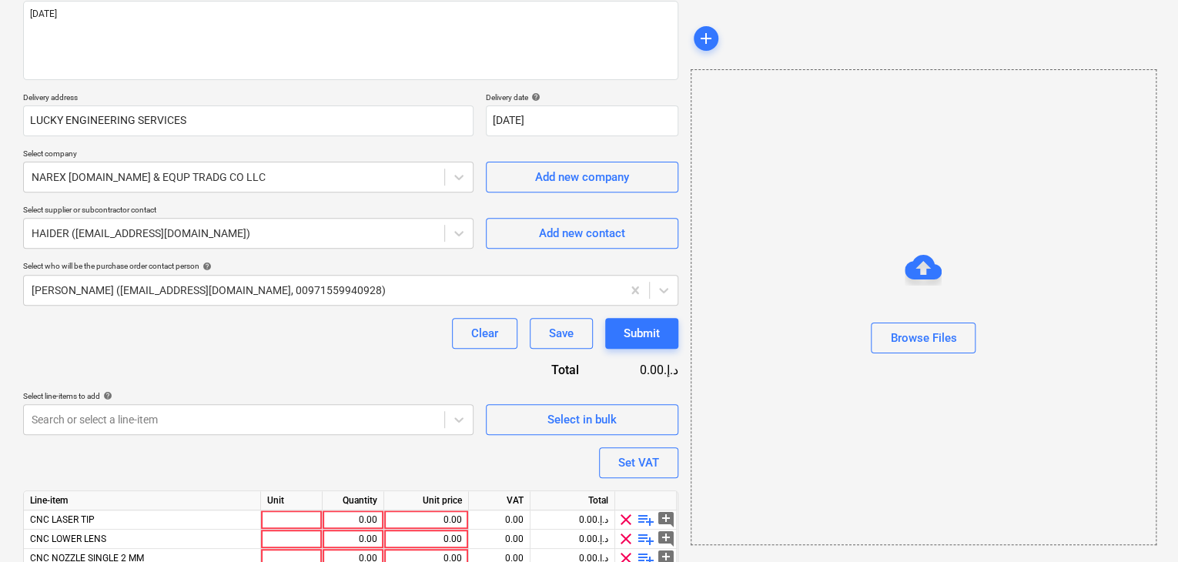
scroll to position [388, 0]
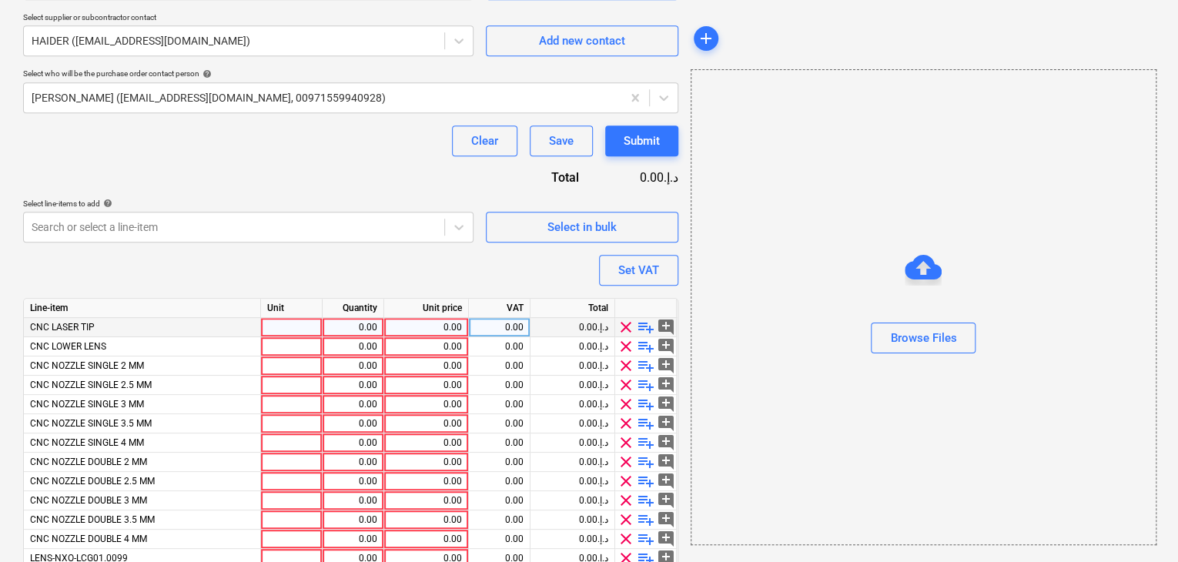
click at [270, 327] on div at bounding box center [292, 327] width 62 height 19
type input "NOS"
type textarea "x"
click at [280, 353] on div at bounding box center [292, 346] width 62 height 19
type input "NOS"
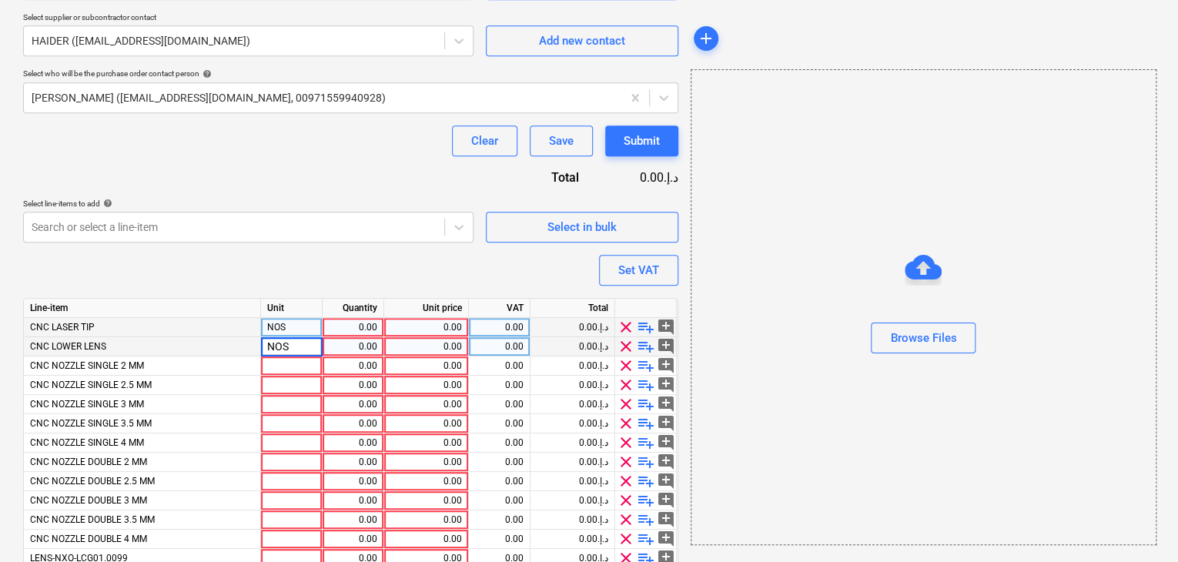
type textarea "x"
type input "NOS"
type textarea "x"
type input "NOS"
type textarea "x"
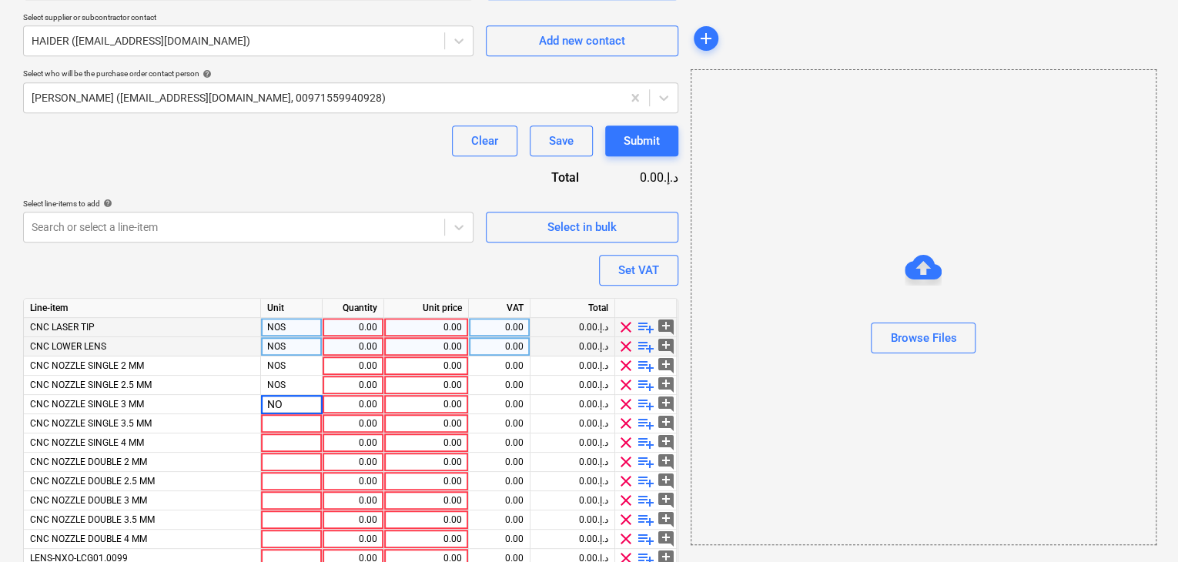
type input "NOS"
type textarea "x"
type input "NOS"
type textarea "x"
type input "NOS"
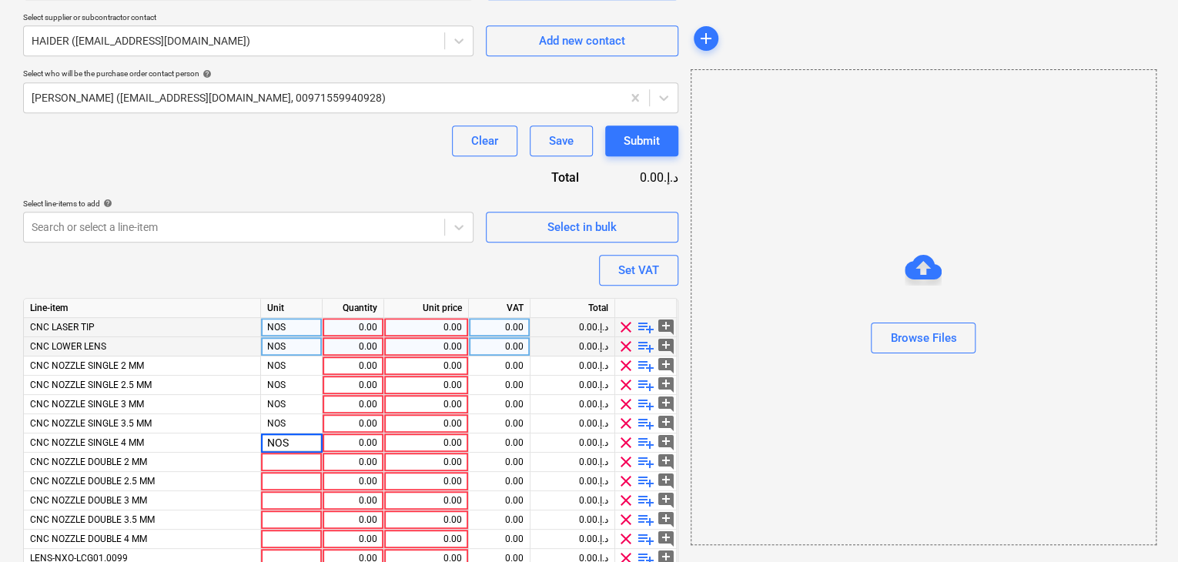
type textarea "x"
type input "NOS"
type textarea "x"
type input "NOS"
type textarea "x"
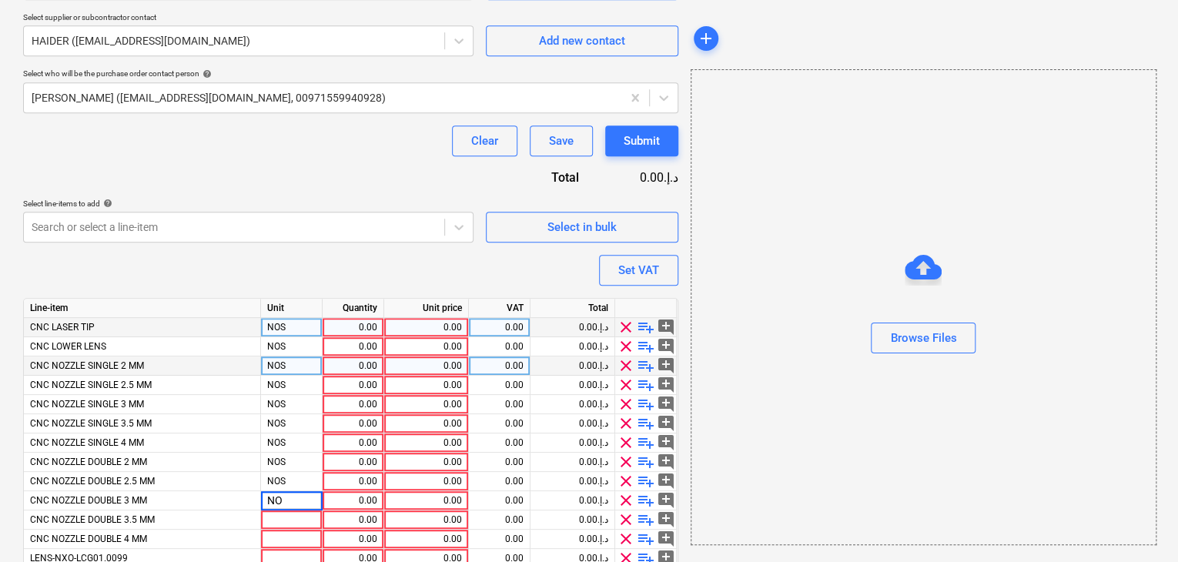
type input "NOS"
type textarea "x"
type input "NOS"
type textarea "x"
type input "NOS"
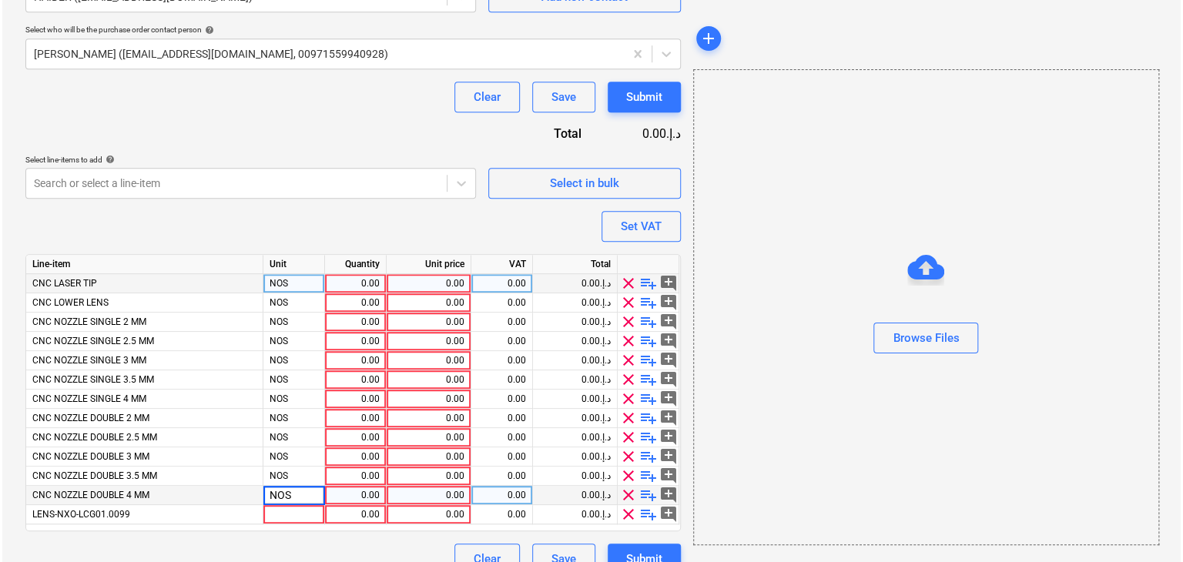
scroll to position [456, 0]
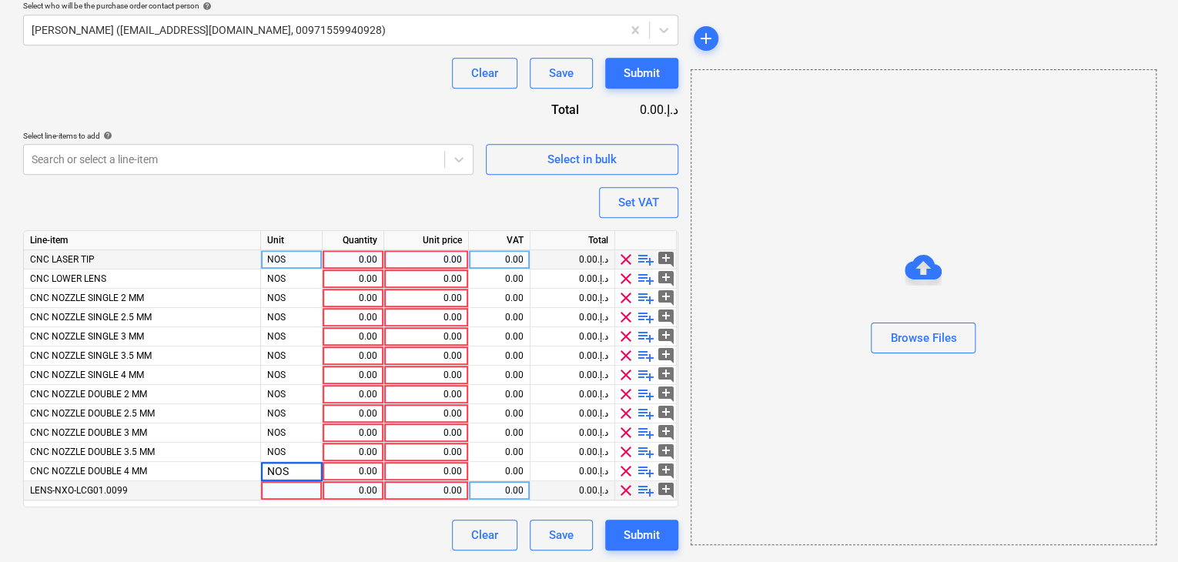
type textarea "x"
click at [277, 484] on div at bounding box center [292, 490] width 62 height 19
type input "NOS"
type textarea "x"
click at [363, 256] on div "0.00" at bounding box center [353, 259] width 49 height 19
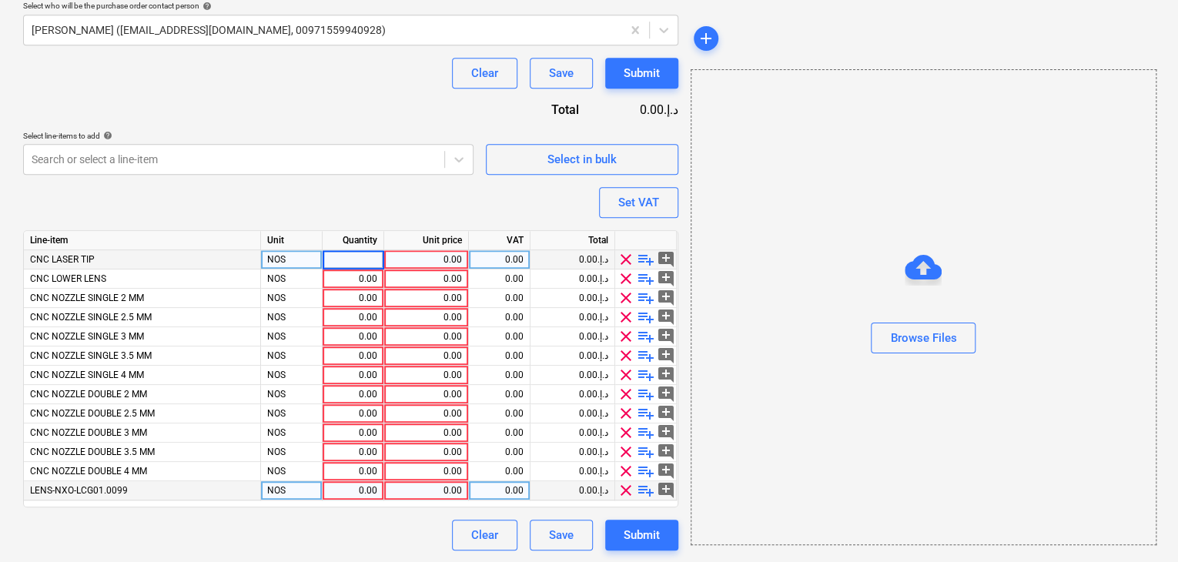
type input "8"
type input "5"
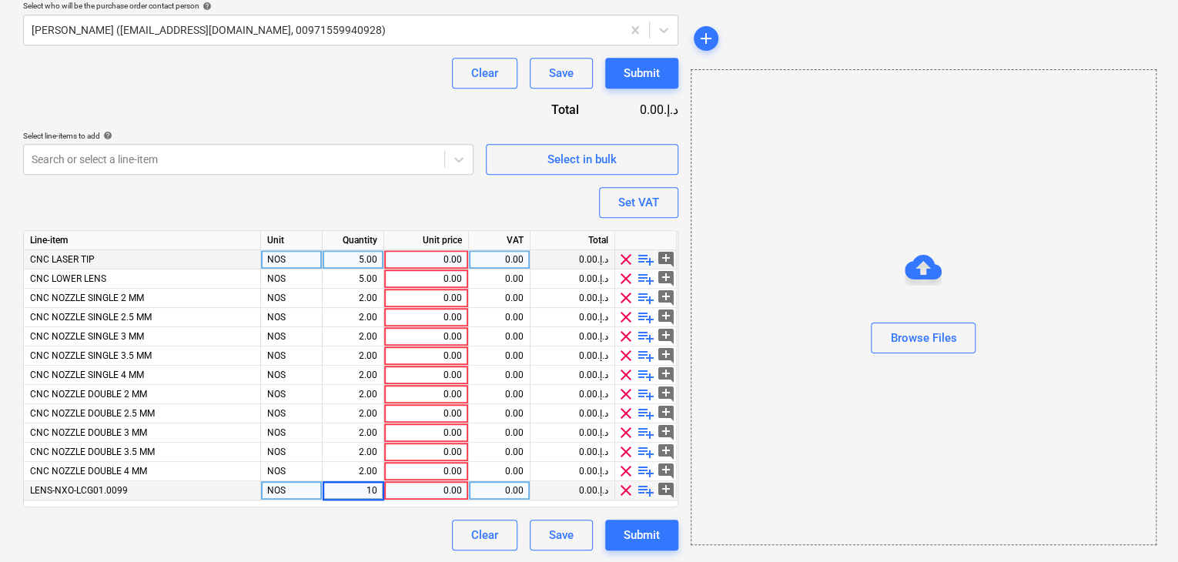
type textarea "x"
click at [413, 261] on div "0.00" at bounding box center [426, 259] width 72 height 19
type input "190"
type textarea "x"
type input "88"
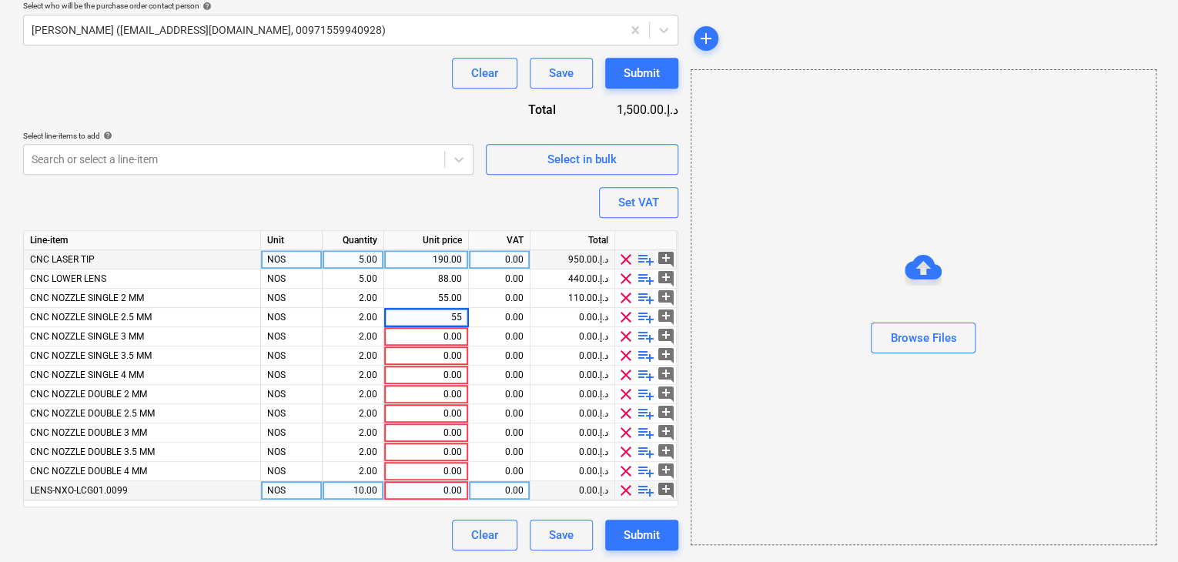
type textarea "x"
type input "55"
type textarea "x"
type input "55"
type textarea "x"
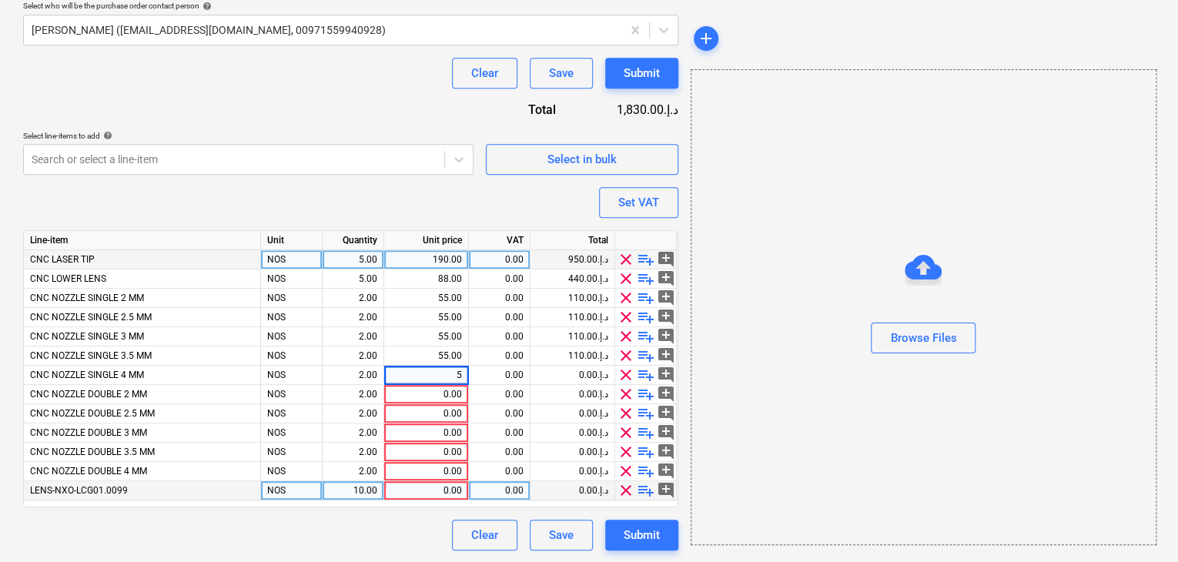
type input "55"
type textarea "x"
type input "77"
type textarea "x"
type input "77"
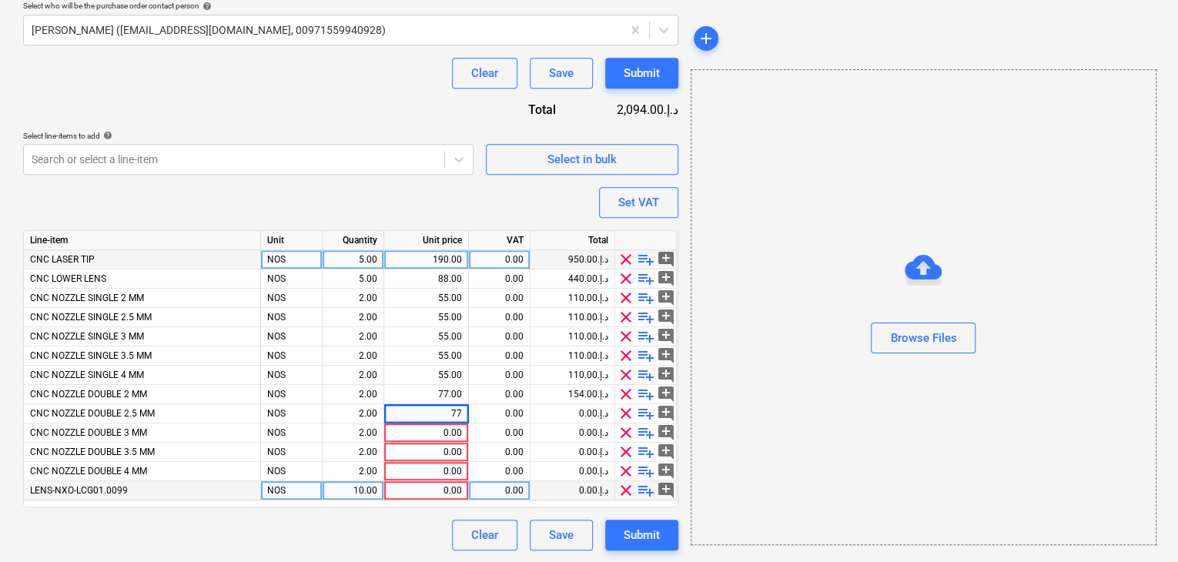
type textarea "x"
type input "77"
type textarea "x"
type input "77"
type textarea "x"
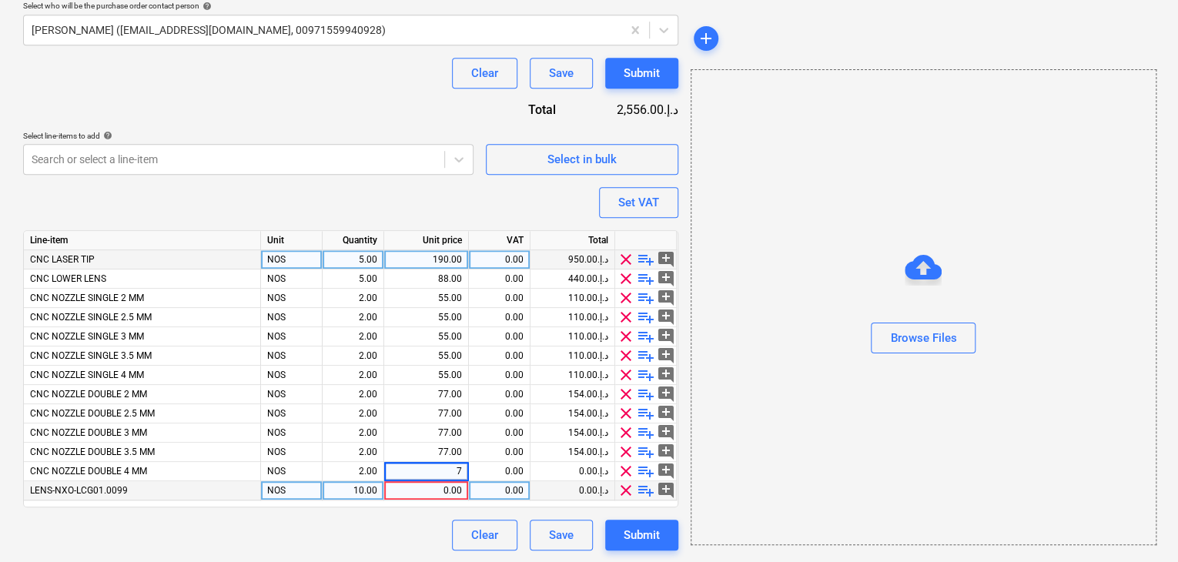
type input "77"
type textarea "x"
type input "50"
type textarea "x"
click at [804, 189] on div "Browse Files" at bounding box center [924, 307] width 466 height 476
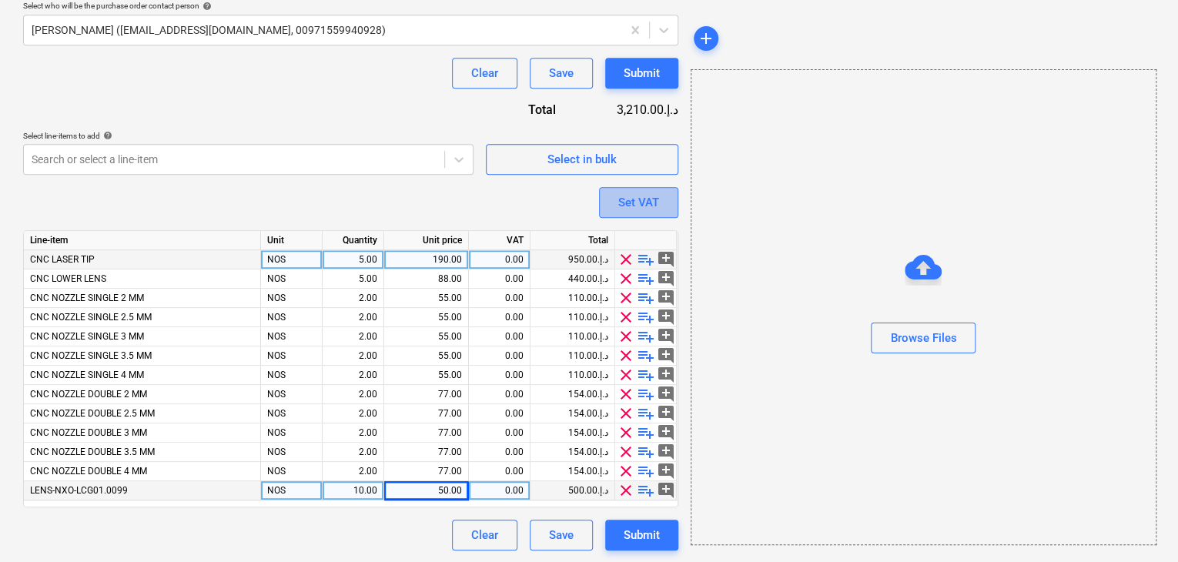
click at [643, 204] on div "Set VAT" at bounding box center [638, 203] width 41 height 20
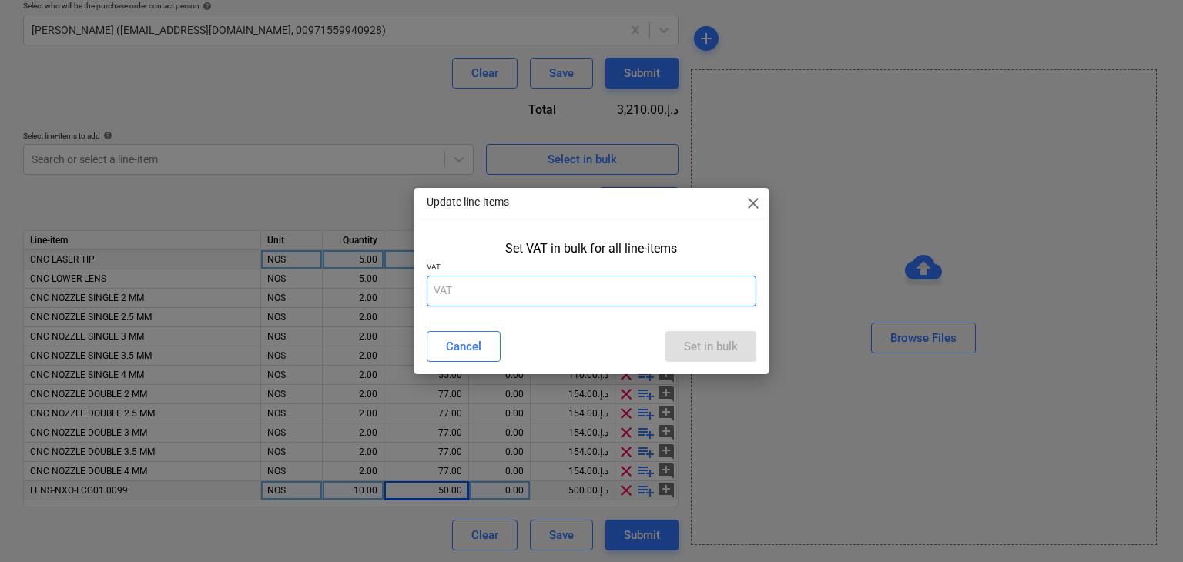
click at [439, 284] on input "text" at bounding box center [592, 291] width 330 height 31
type input "5"
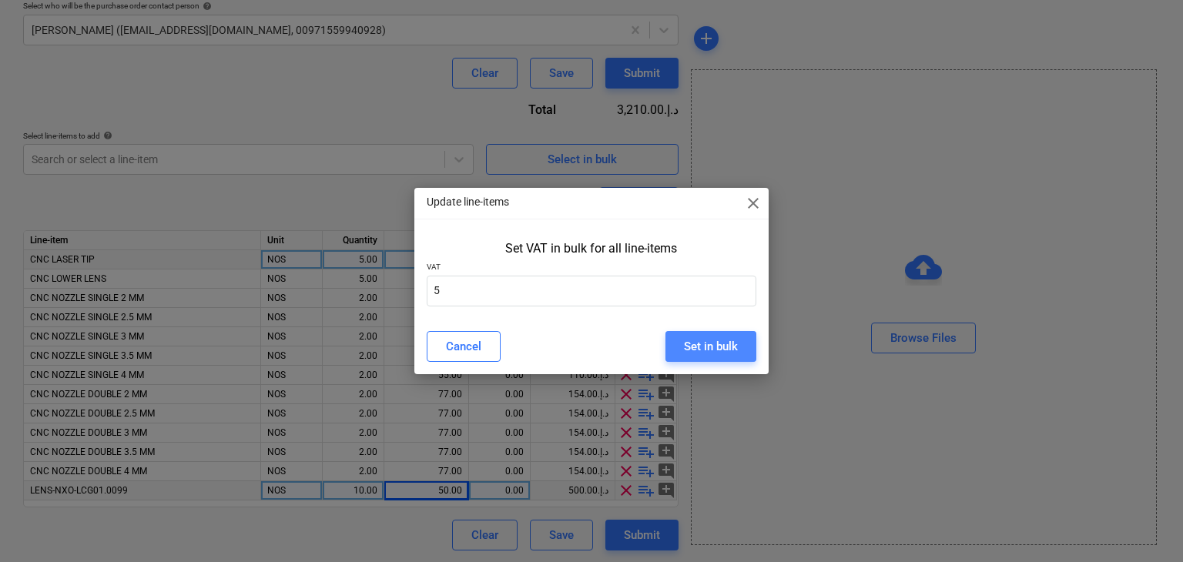
click at [732, 345] on div "Set in bulk" at bounding box center [711, 346] width 54 height 20
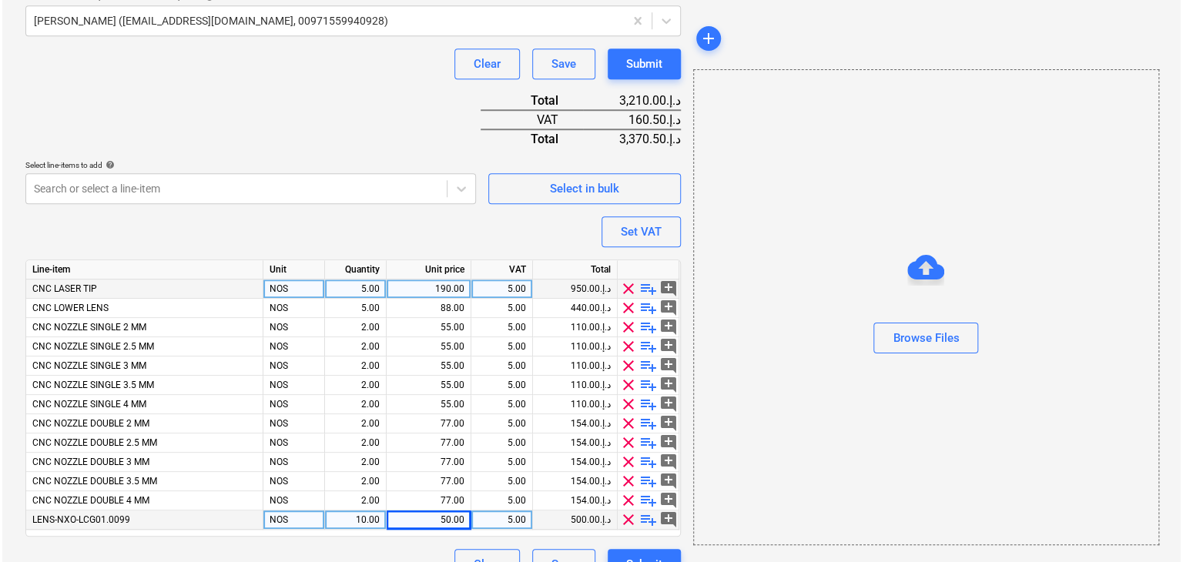
scroll to position [494, 0]
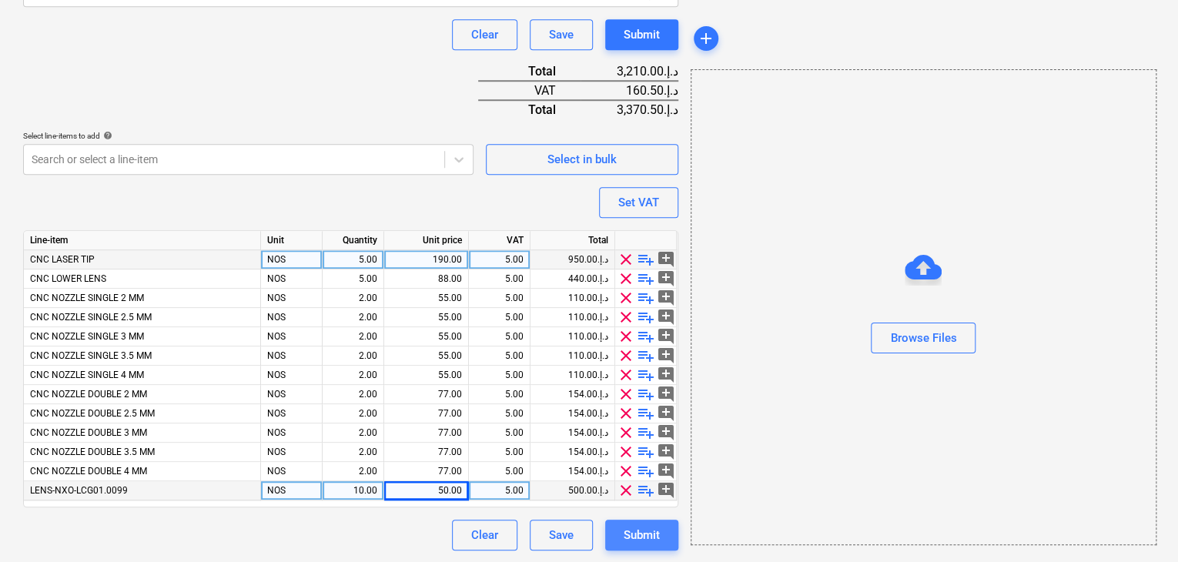
click at [634, 521] on button "Submit" at bounding box center [641, 535] width 73 height 31
type textarea "x"
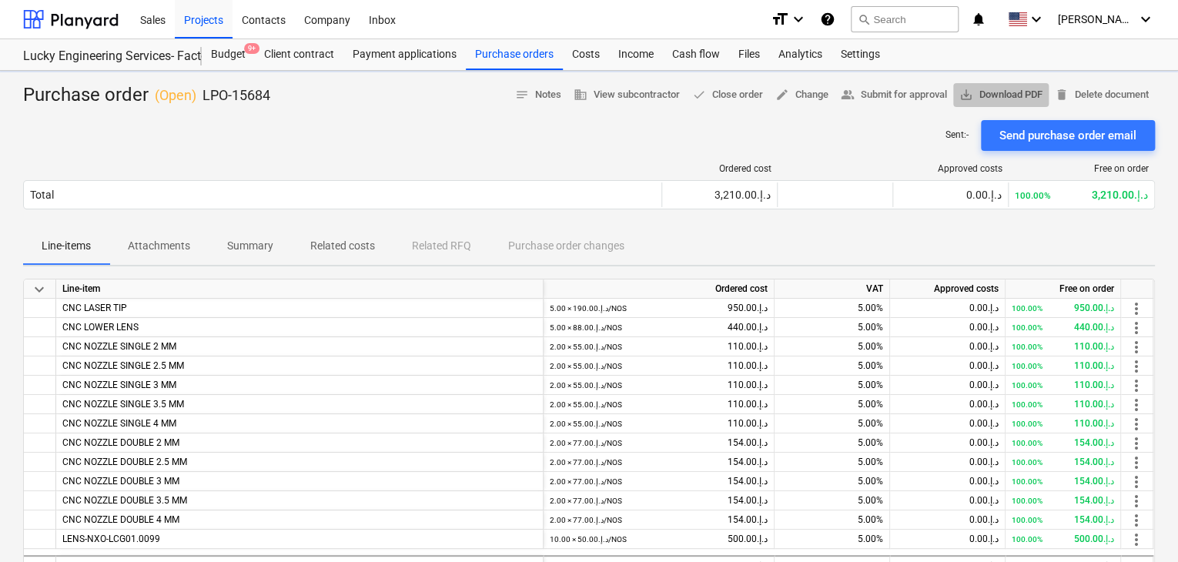
click at [994, 92] on span "save_alt Download PDF" at bounding box center [1000, 95] width 83 height 18
